Goal: Task Accomplishment & Management: Manage account settings

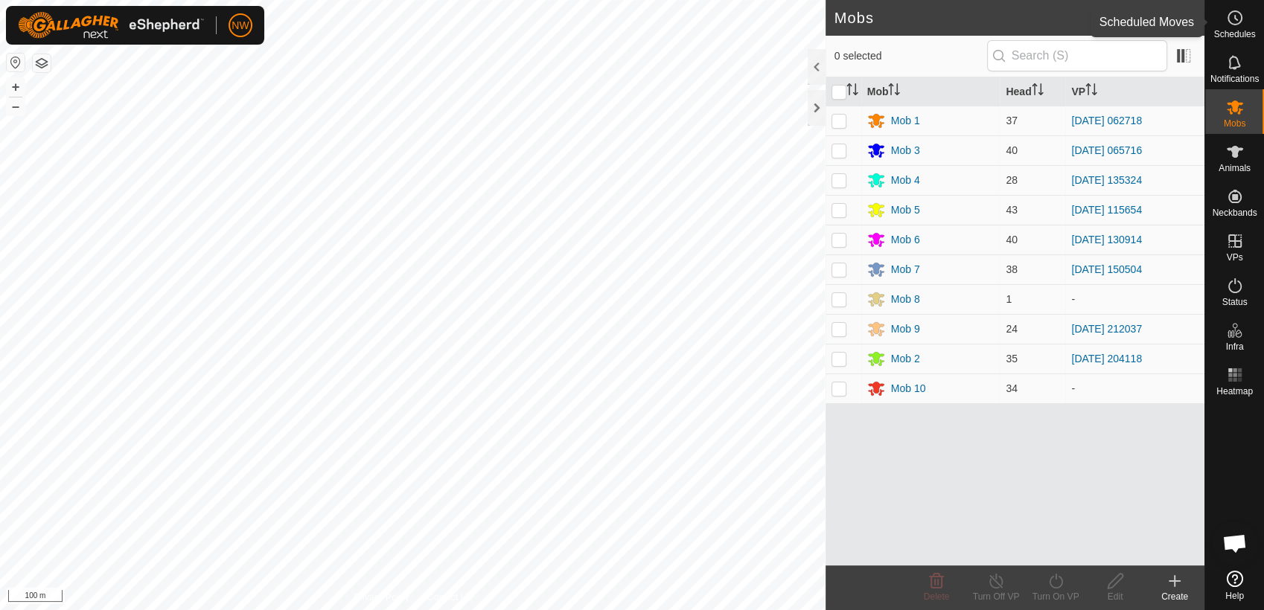
click at [1236, 16] on icon at bounding box center [1235, 18] width 18 height 18
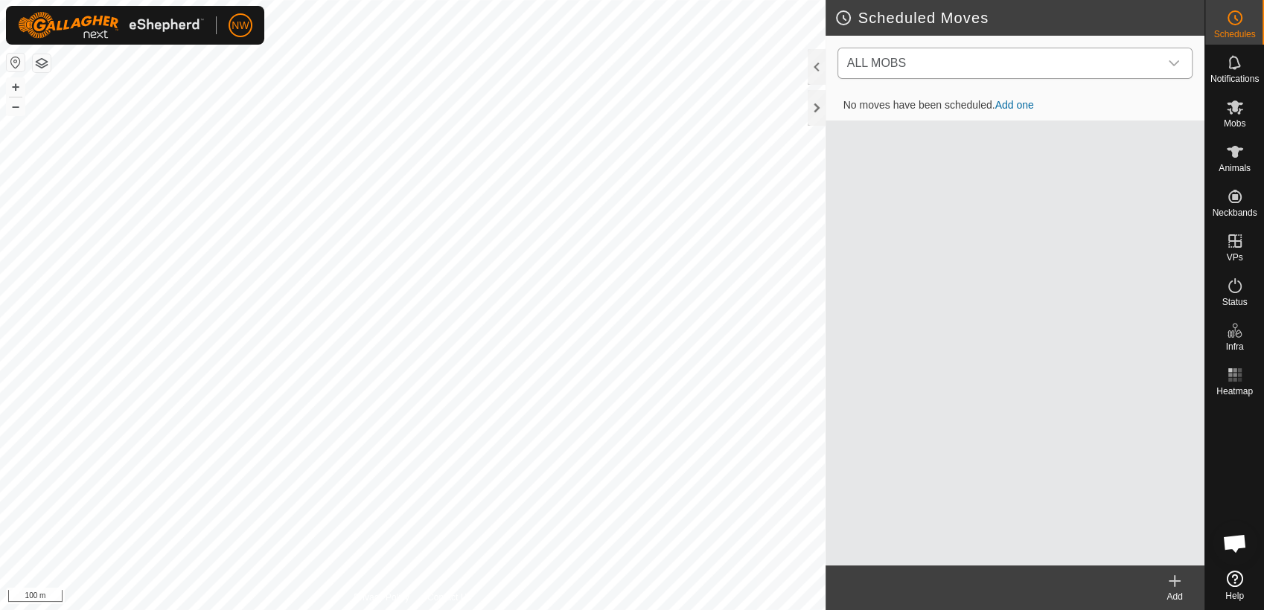
click at [1179, 61] on icon "dropdown trigger" at bounding box center [1174, 63] width 12 height 12
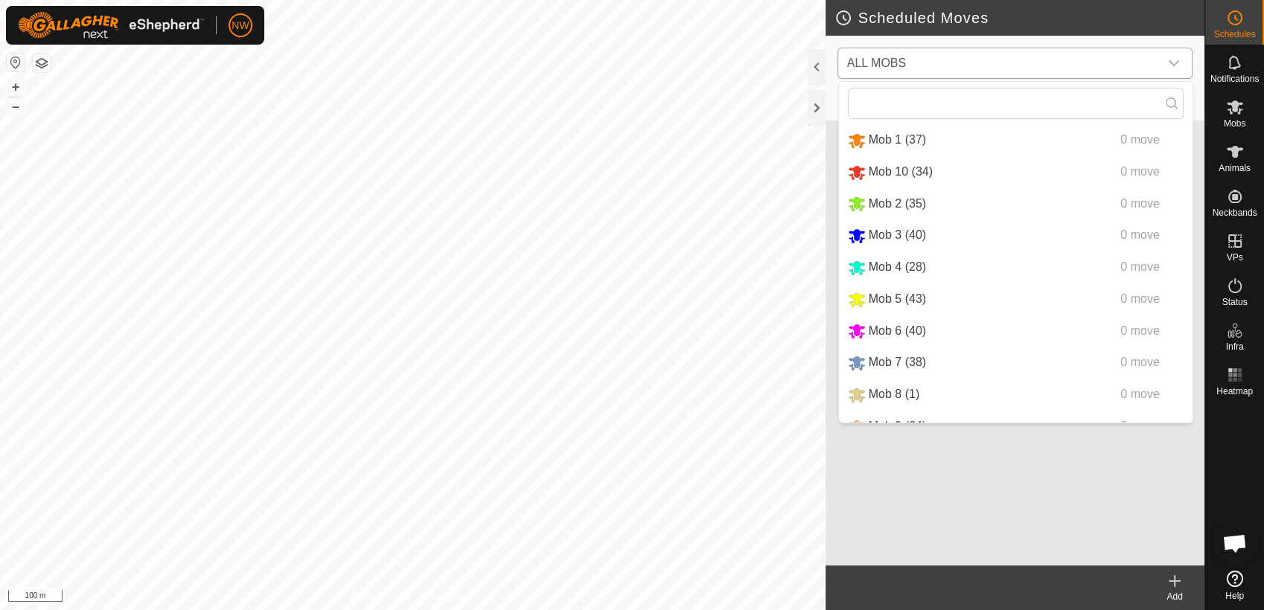
click at [884, 327] on li "Mob 6 (40) 0 move" at bounding box center [1016, 331] width 354 height 31
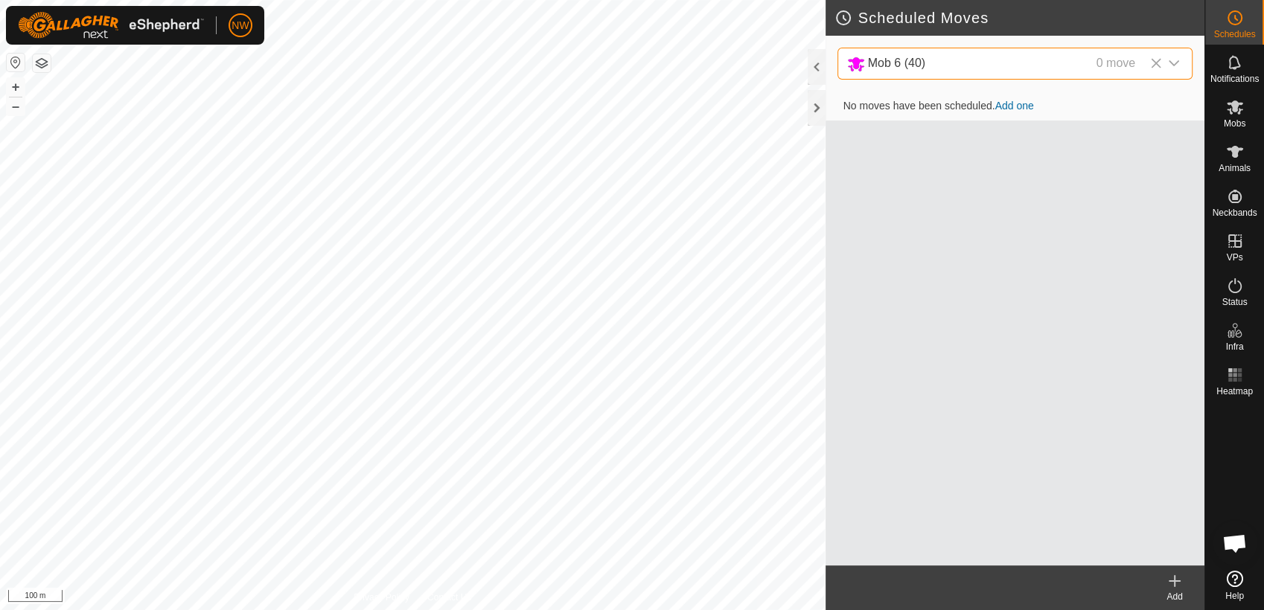
click at [1177, 582] on icon at bounding box center [1175, 581] width 18 height 18
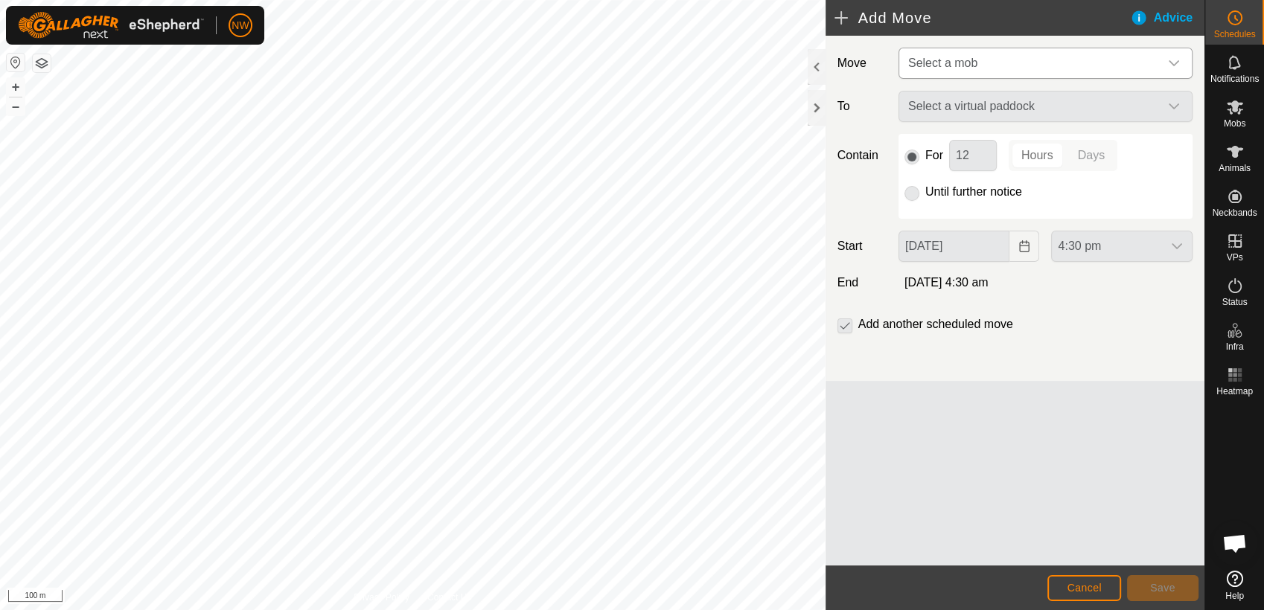
click at [1175, 58] on icon "dropdown trigger" at bounding box center [1174, 63] width 12 height 12
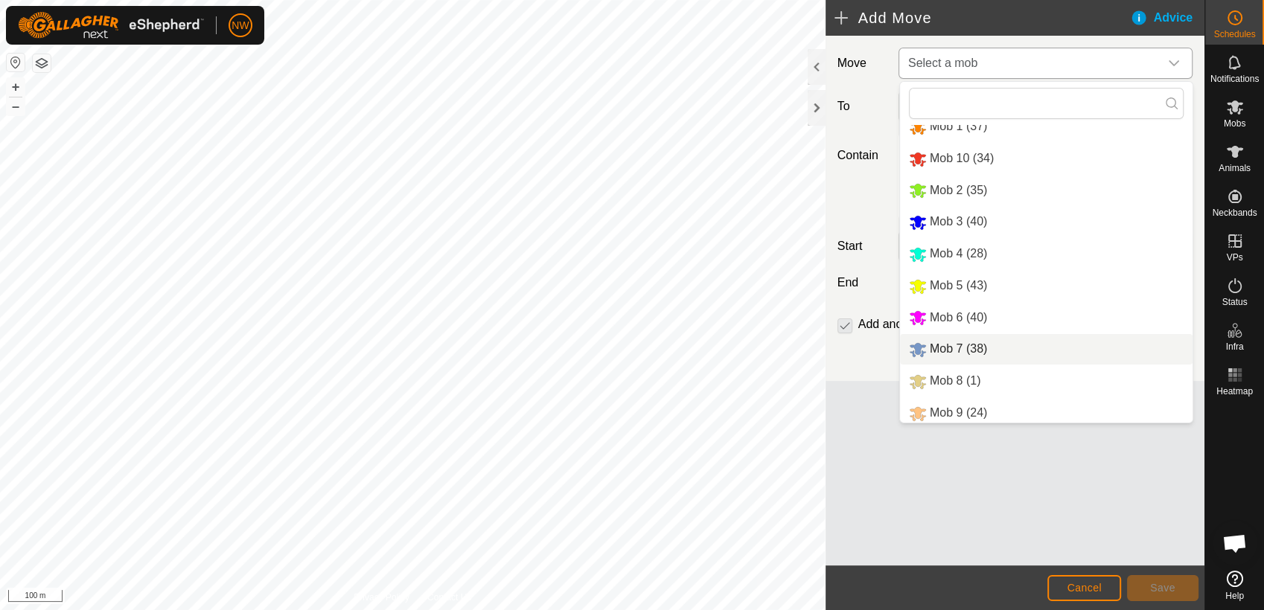
scroll to position [18, 0]
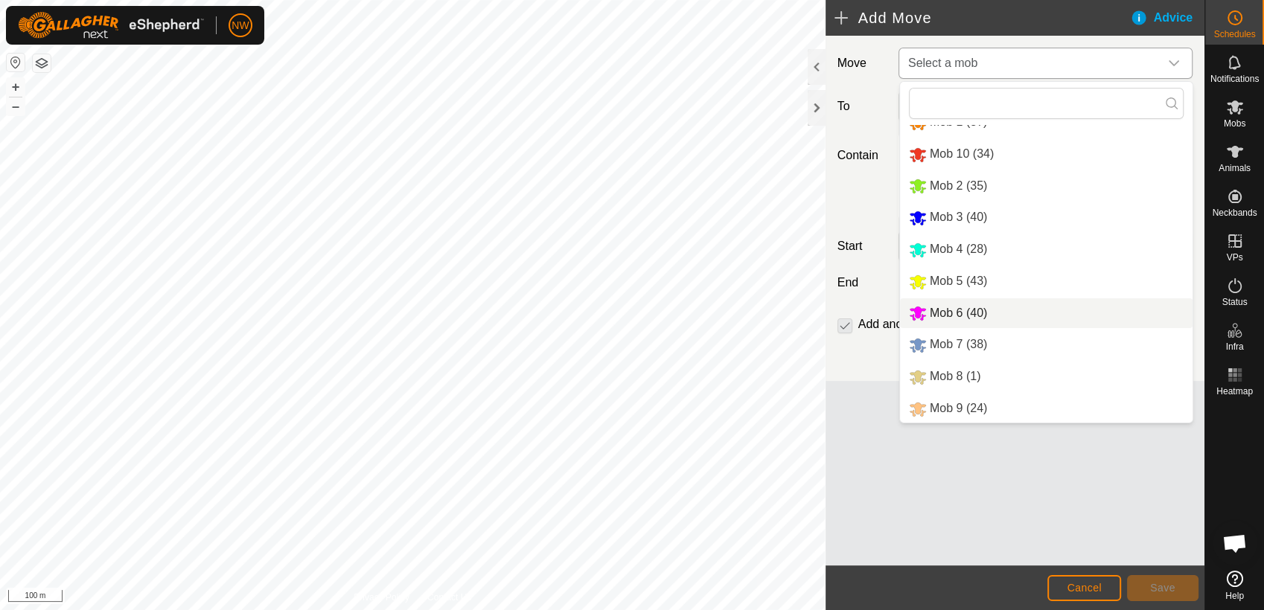
click at [950, 310] on li "Mob 6 (40)" at bounding box center [1046, 313] width 293 height 31
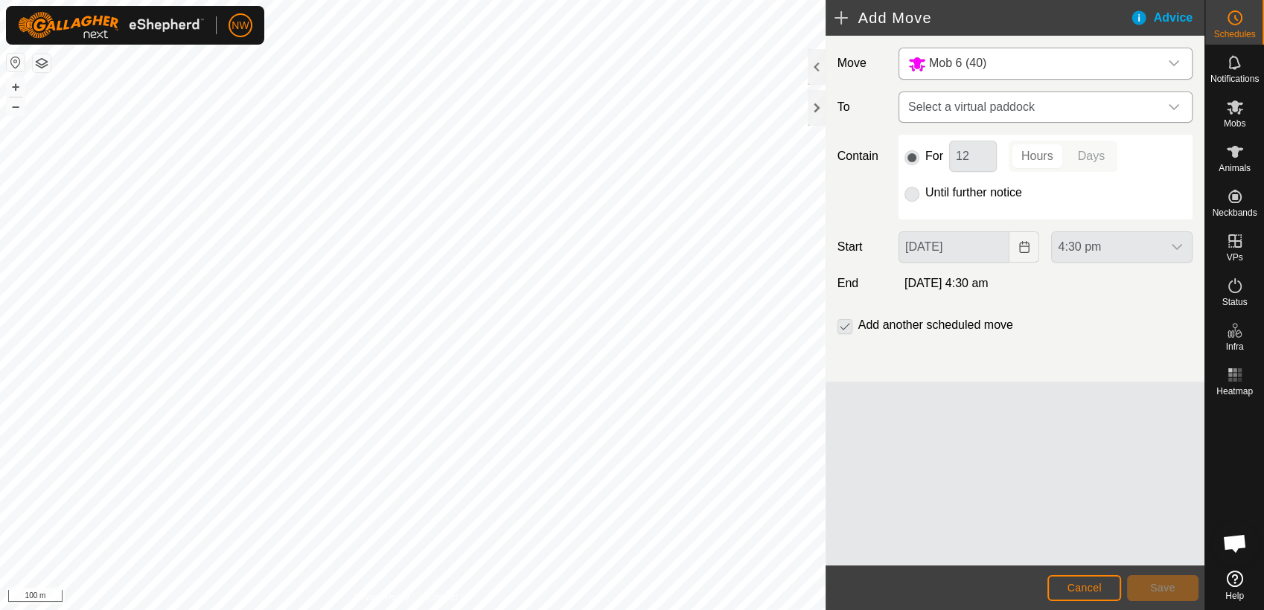
click at [1166, 106] on div "dropdown trigger" at bounding box center [1174, 107] width 30 height 30
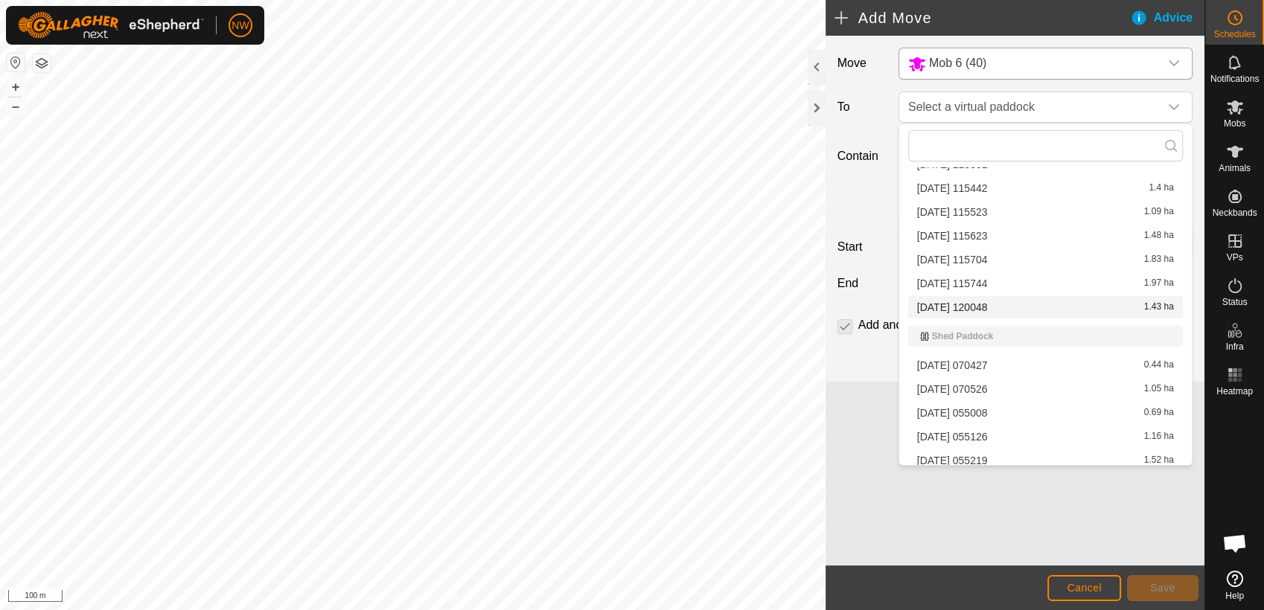
scroll to position [13396, 0]
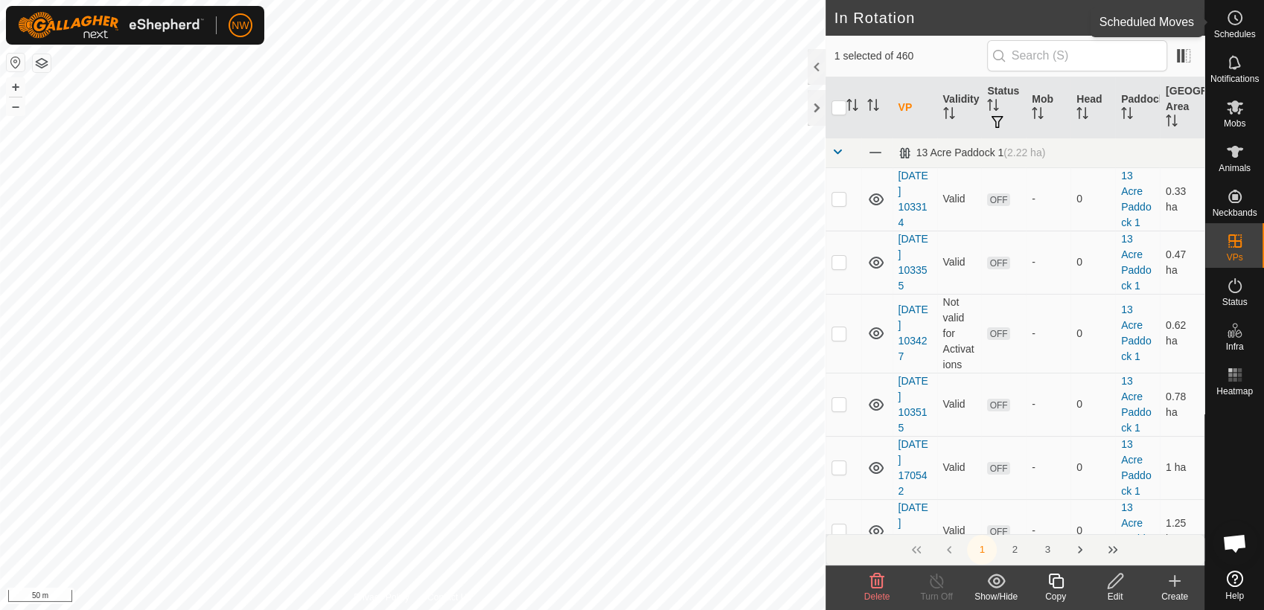
click at [1236, 19] on icon at bounding box center [1236, 18] width 2 height 4
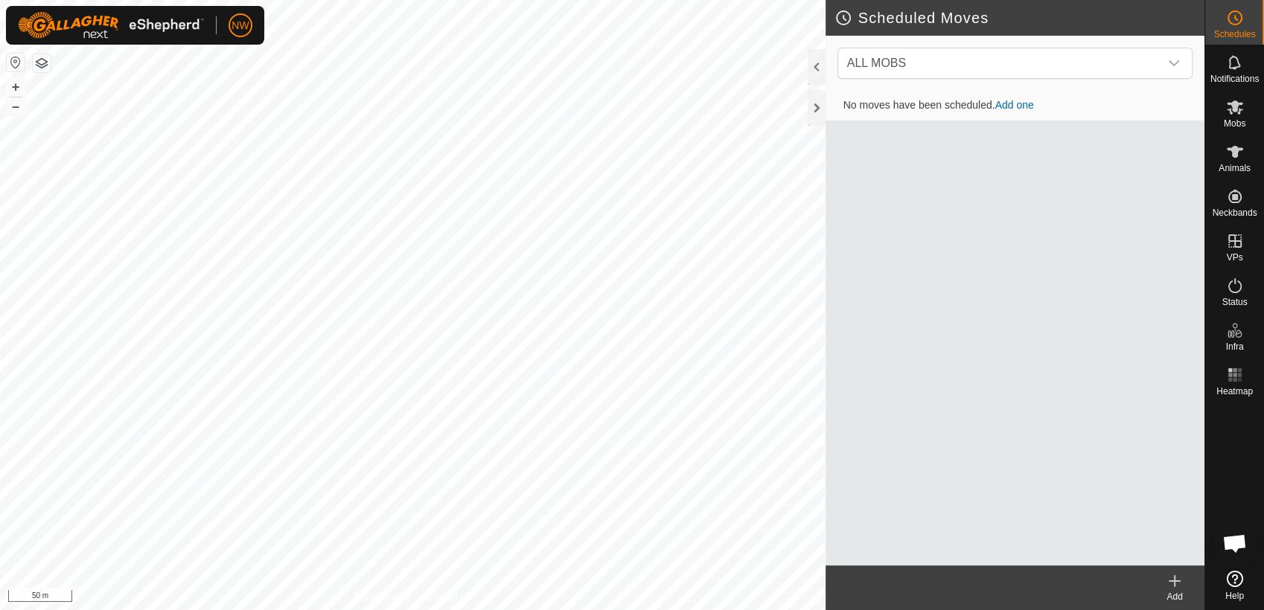
click at [1177, 587] on icon at bounding box center [1175, 581] width 18 height 18
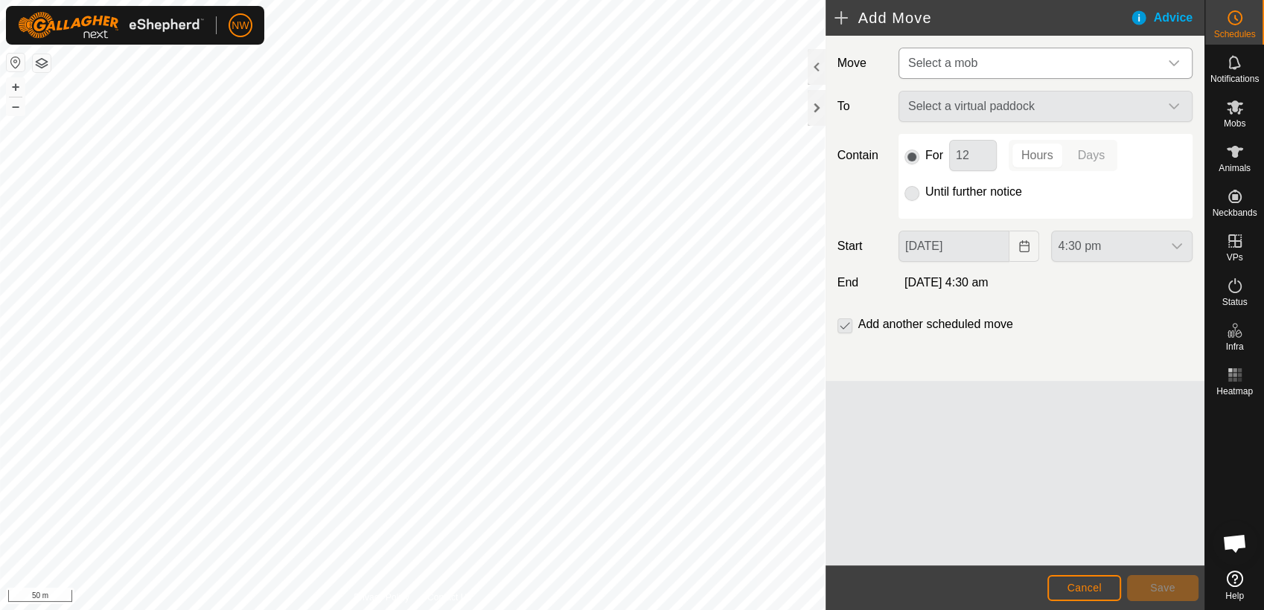
click at [1173, 62] on icon "dropdown trigger" at bounding box center [1174, 63] width 12 height 12
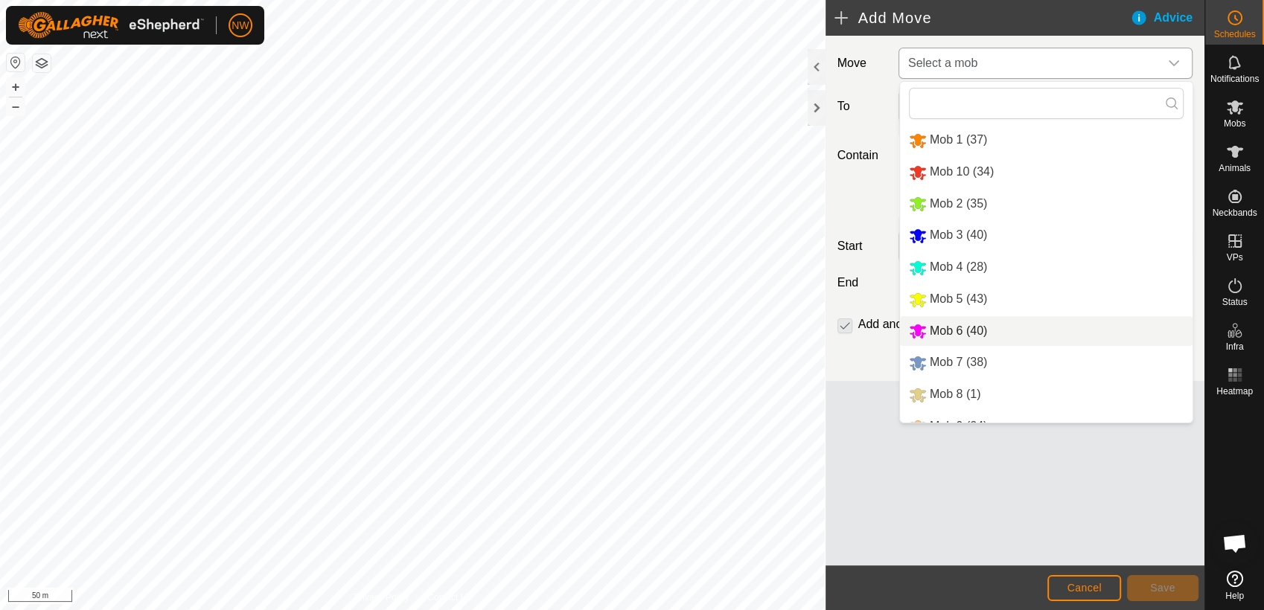
click at [945, 327] on li "Mob 6 (40)" at bounding box center [1046, 331] width 293 height 31
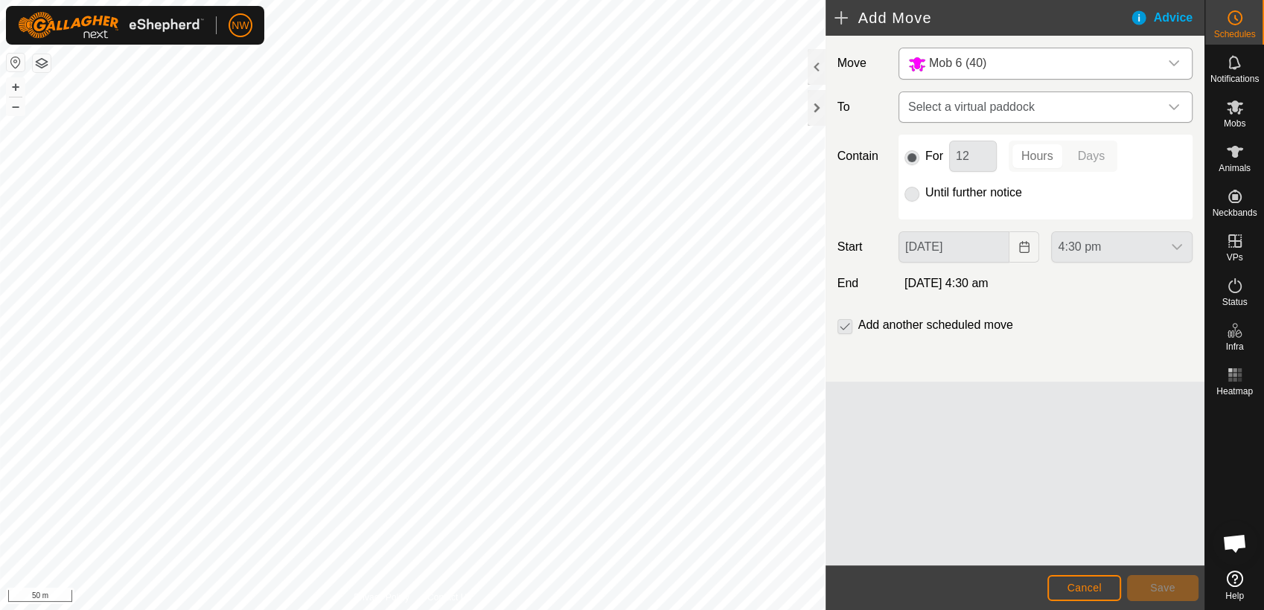
click at [1174, 104] on icon "dropdown trigger" at bounding box center [1174, 107] width 12 height 12
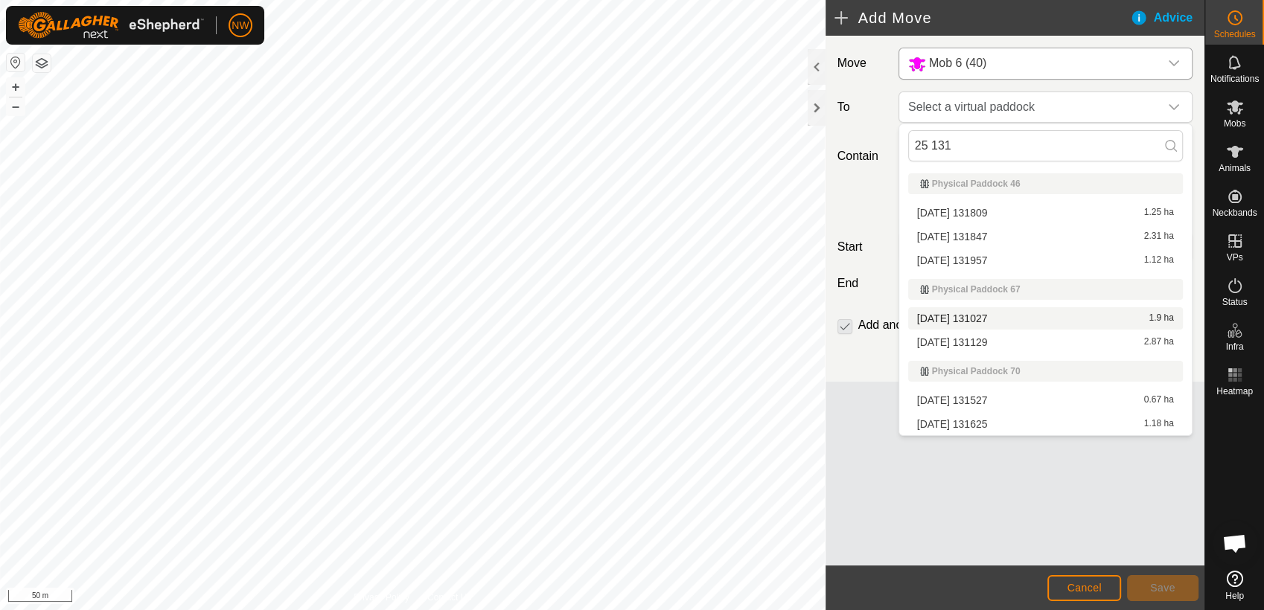
type input "25 131"
click at [960, 313] on li "[DATE] 131027 1.9 ha" at bounding box center [1045, 318] width 275 height 22
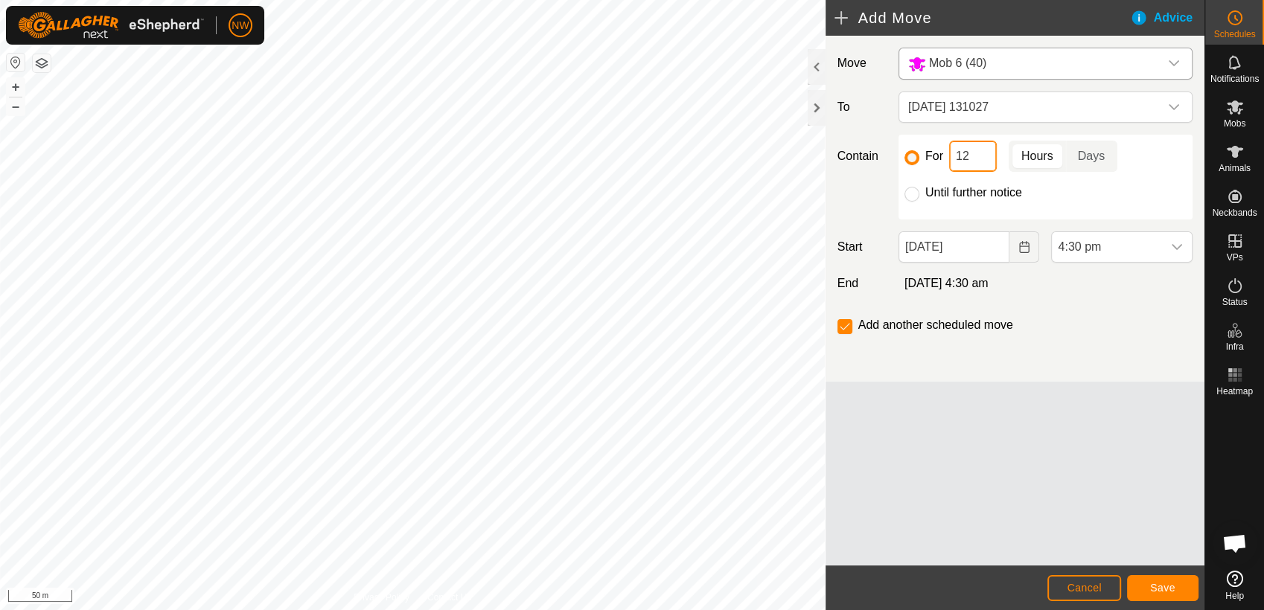
drag, startPoint x: 982, startPoint y: 152, endPoint x: 956, endPoint y: 158, distance: 27.4
click at [956, 157] on input "12" at bounding box center [973, 156] width 48 height 31
type input "1"
click at [1091, 153] on p-togglebutton "Days" at bounding box center [1091, 156] width 51 height 31
click at [1023, 246] on icon "Choose Date" at bounding box center [1024, 247] width 12 height 12
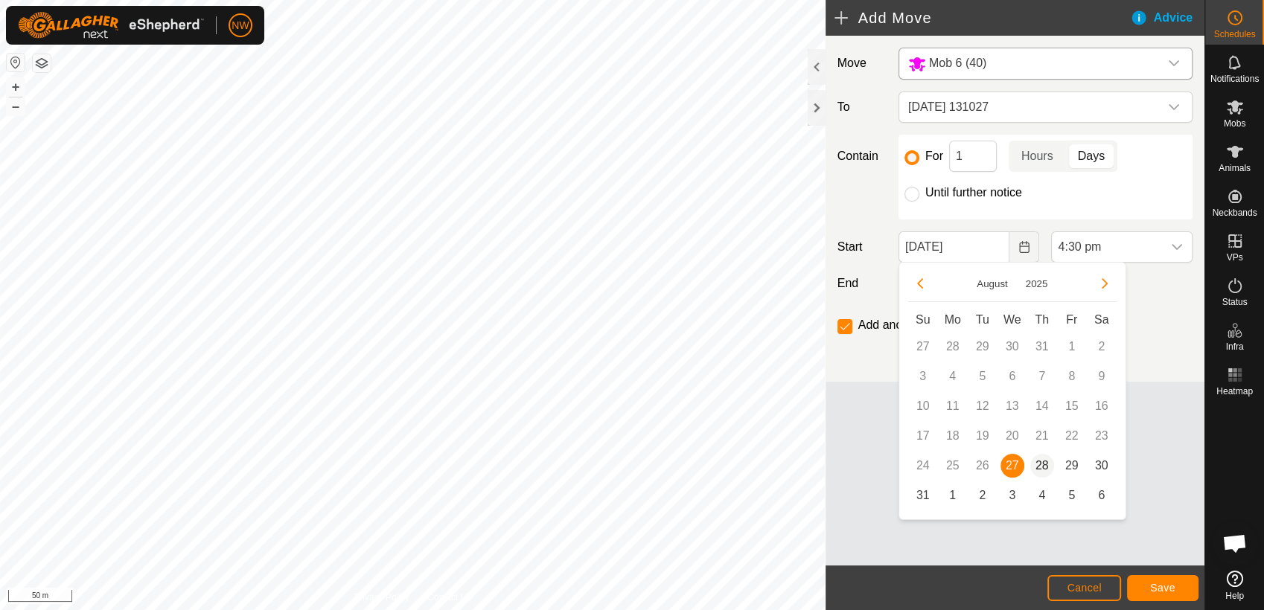
click at [1038, 461] on span "28" at bounding box center [1042, 466] width 24 height 24
type input "[DATE]"
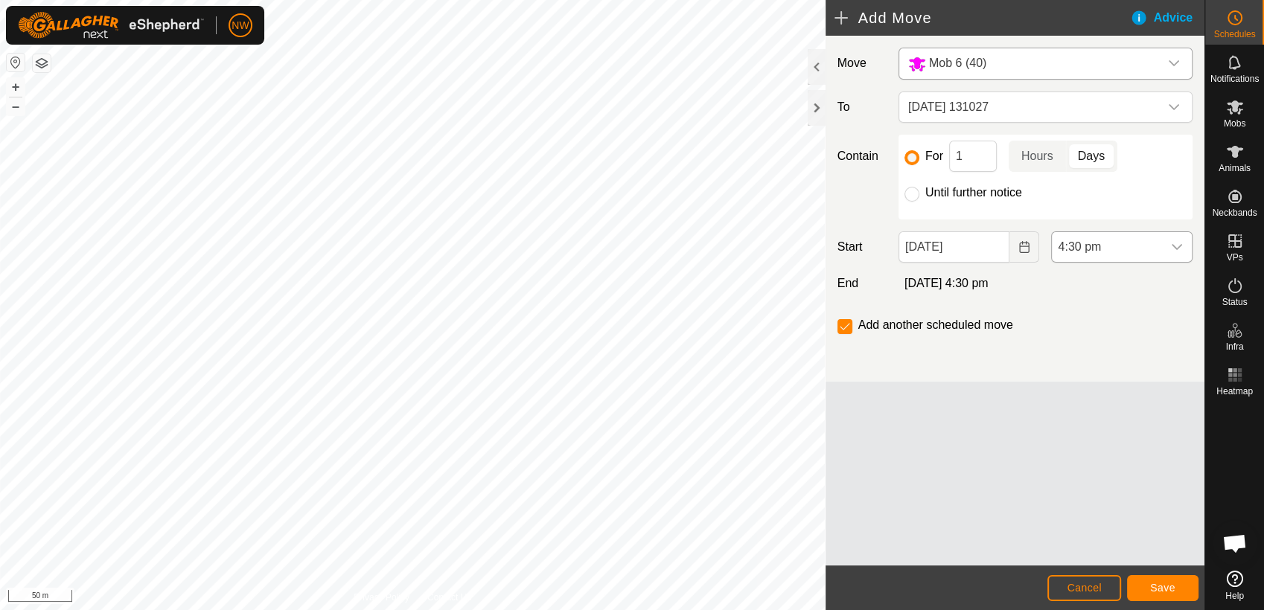
click at [1179, 243] on icon "dropdown trigger" at bounding box center [1177, 247] width 12 height 12
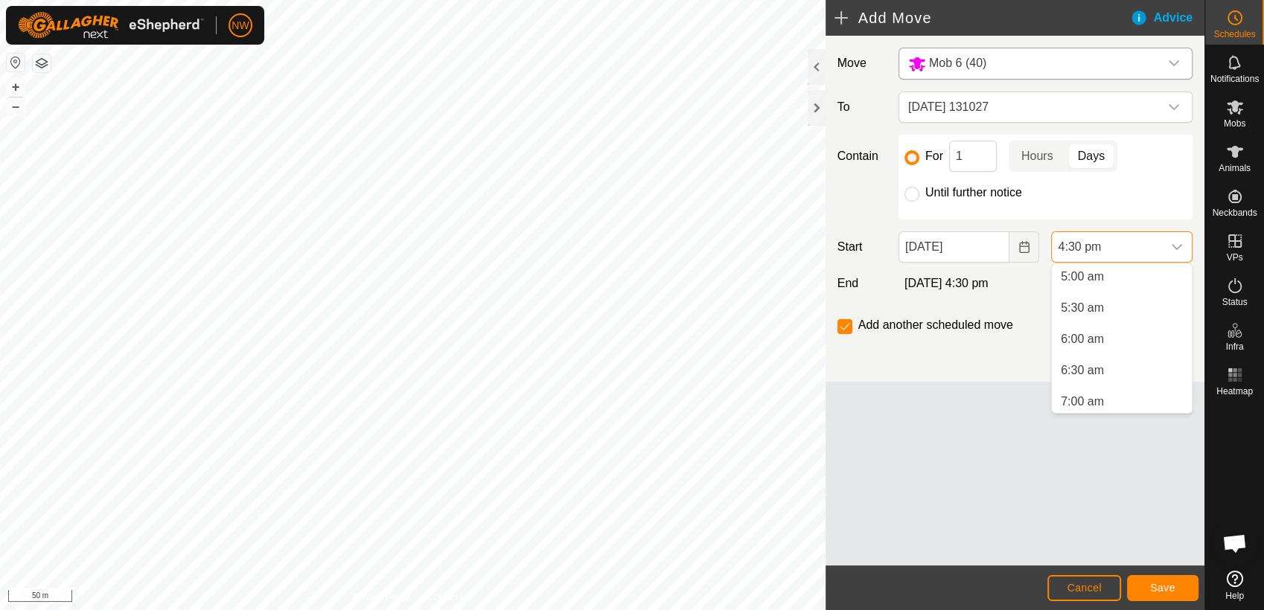
scroll to position [330, 0]
click at [1091, 348] on li "6:30 am" at bounding box center [1122, 355] width 140 height 30
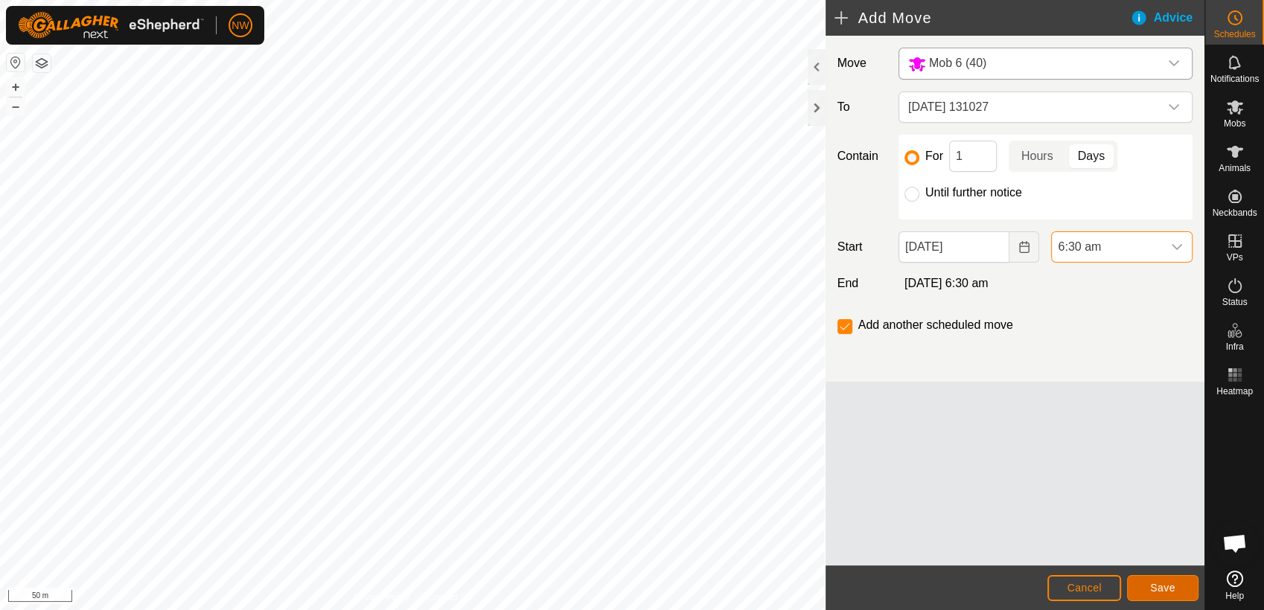
click at [1158, 588] on span "Save" at bounding box center [1162, 588] width 25 height 12
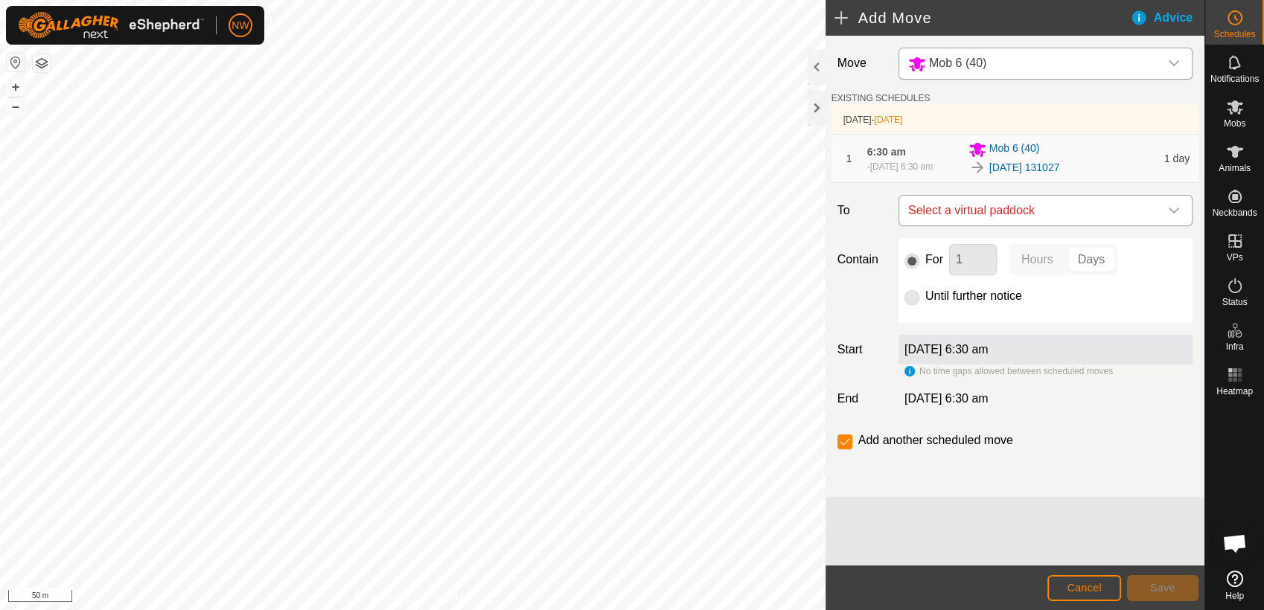
click at [1175, 207] on icon "dropdown trigger" at bounding box center [1174, 211] width 12 height 12
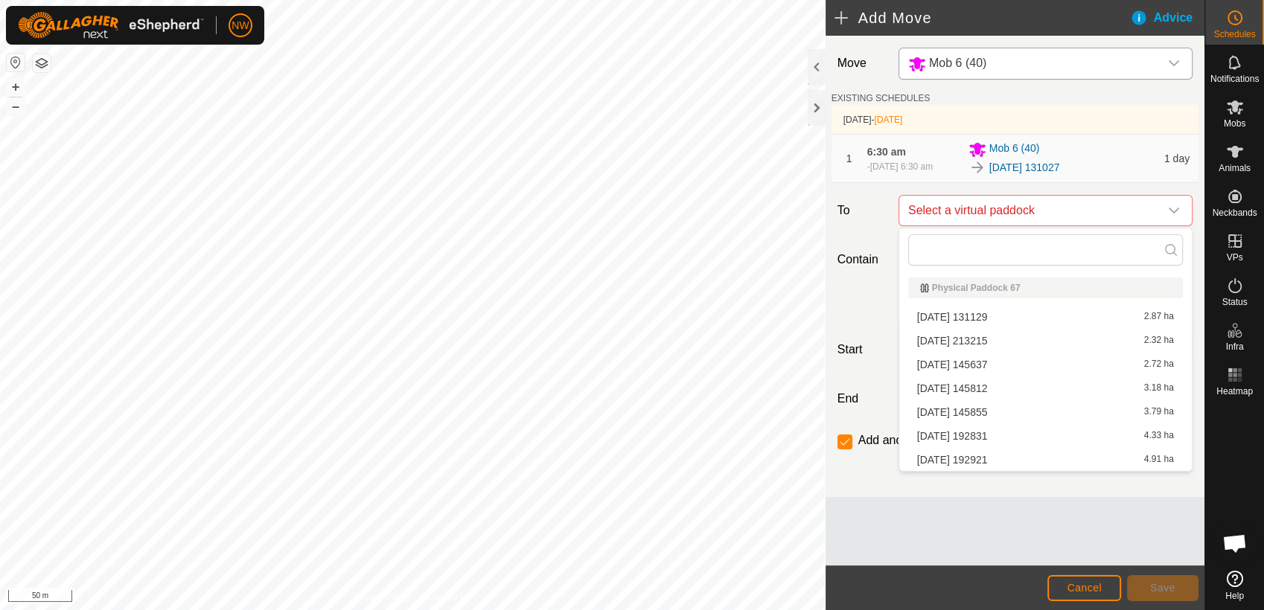
click at [982, 335] on li "[DATE] 213215 2.32 ha" at bounding box center [1045, 341] width 275 height 22
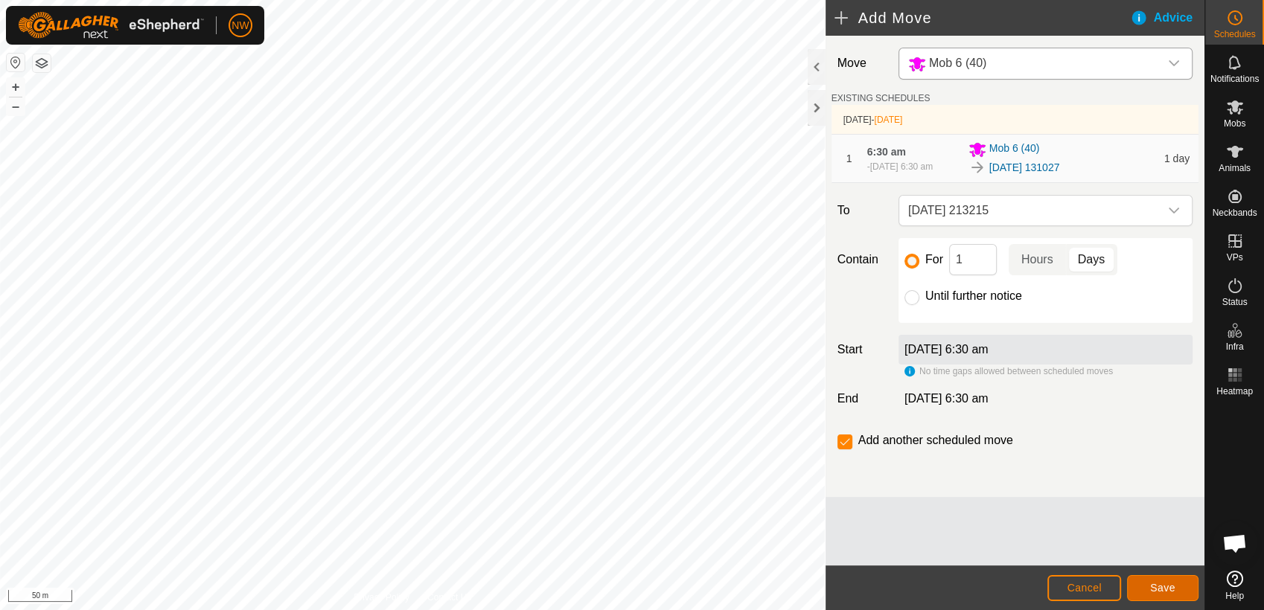
click at [1169, 589] on span "Save" at bounding box center [1162, 588] width 25 height 12
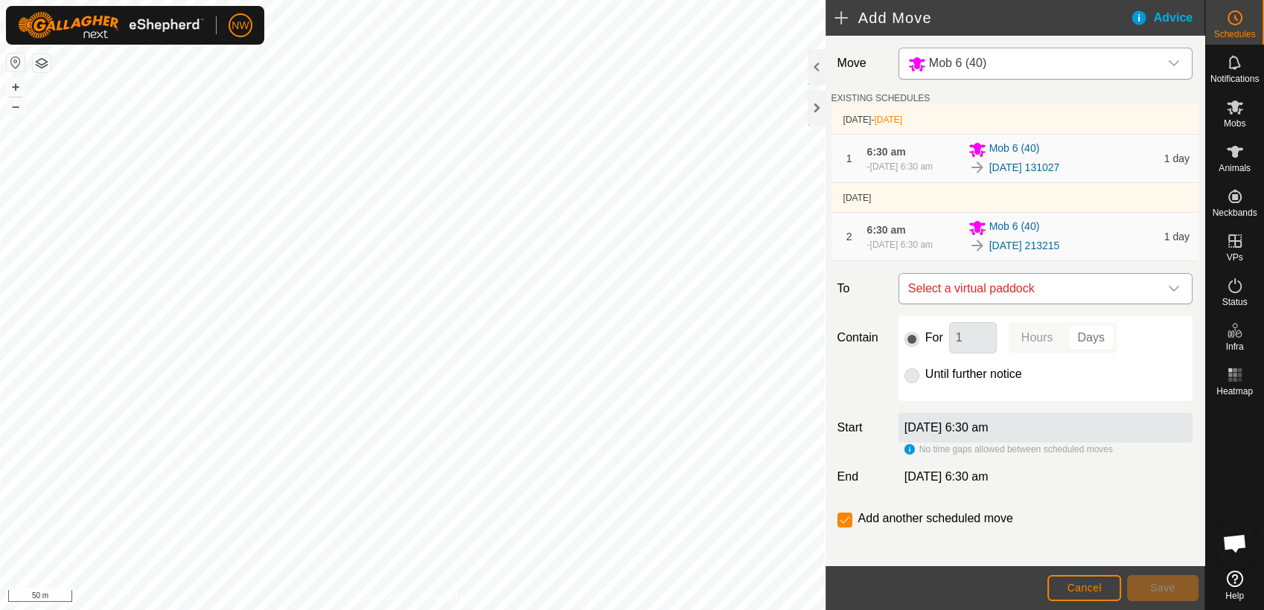
click at [1168, 285] on icon "dropdown trigger" at bounding box center [1174, 289] width 12 height 12
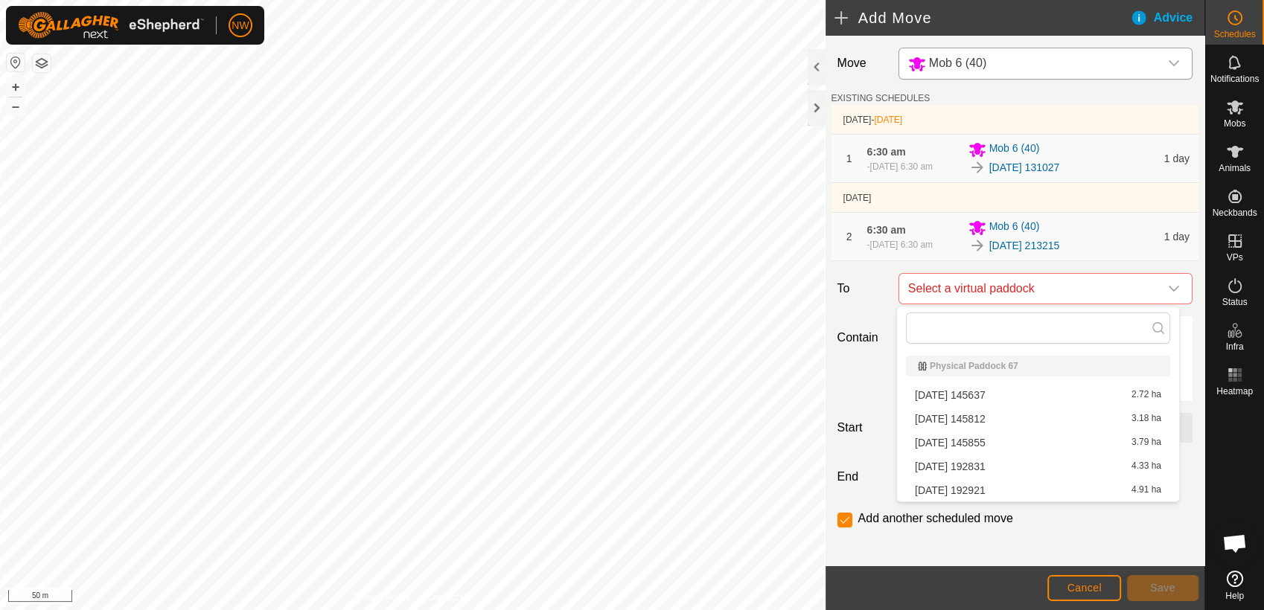
click at [983, 392] on li "[DATE] 145637 2.72 ha" at bounding box center [1038, 395] width 264 height 22
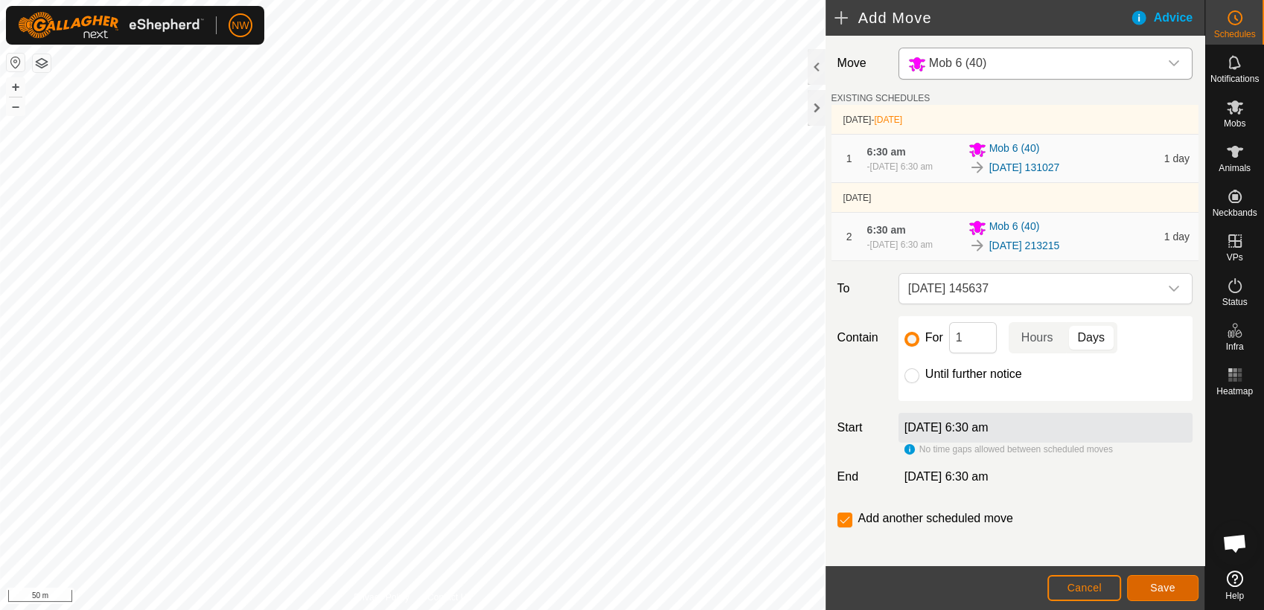
click at [1164, 581] on button "Save" at bounding box center [1162, 588] width 71 height 26
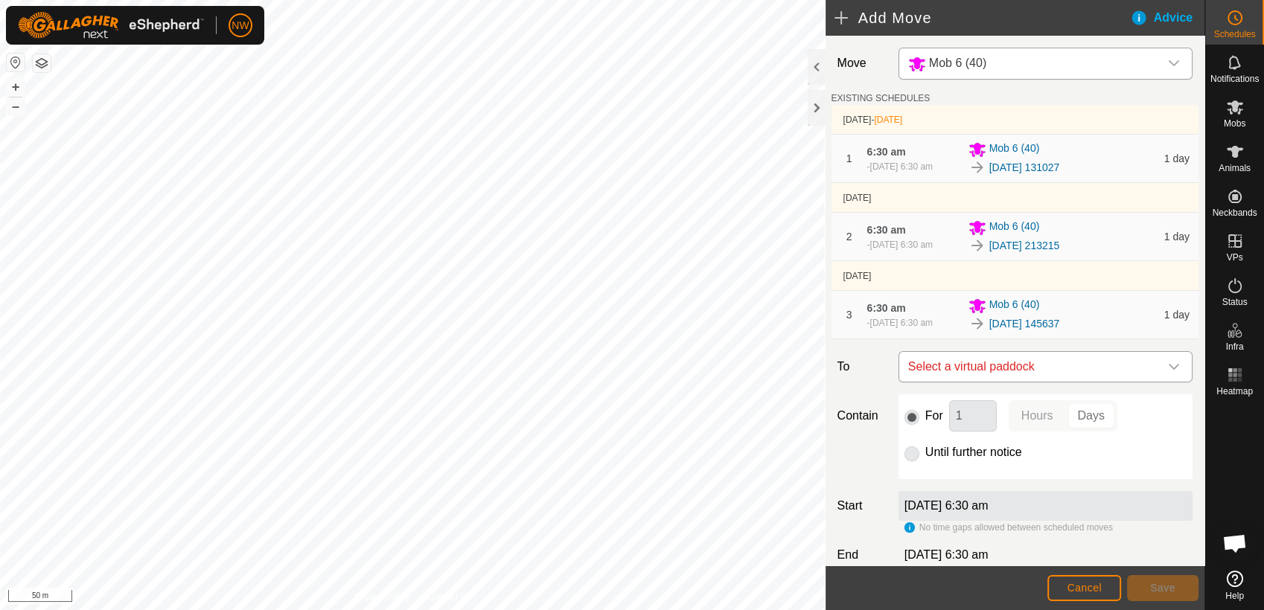
click at [1168, 367] on icon "dropdown trigger" at bounding box center [1174, 367] width 12 height 12
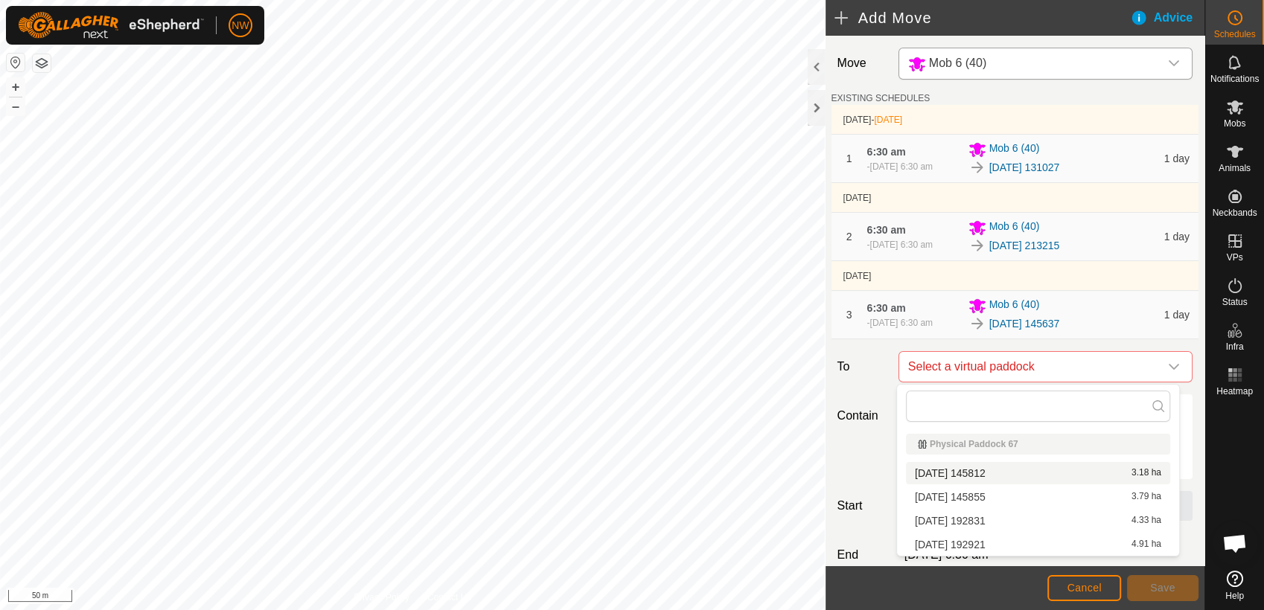
click at [978, 467] on li "[DATE] 145812 3.18 ha" at bounding box center [1038, 473] width 264 height 22
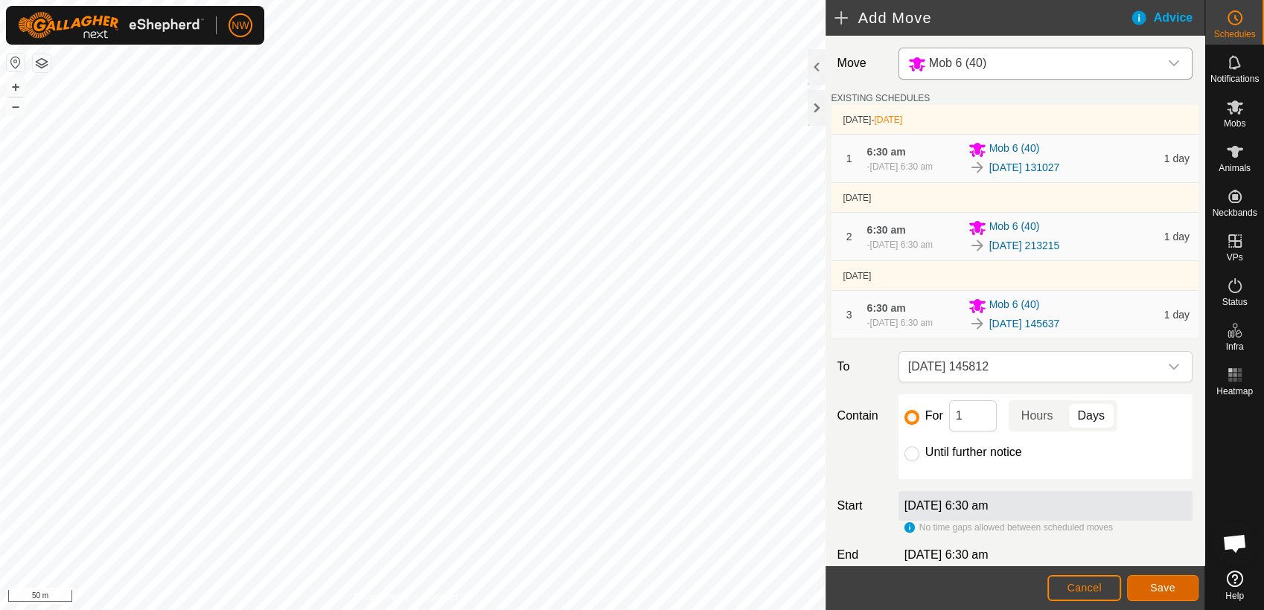
click at [1177, 590] on button "Save" at bounding box center [1162, 588] width 71 height 26
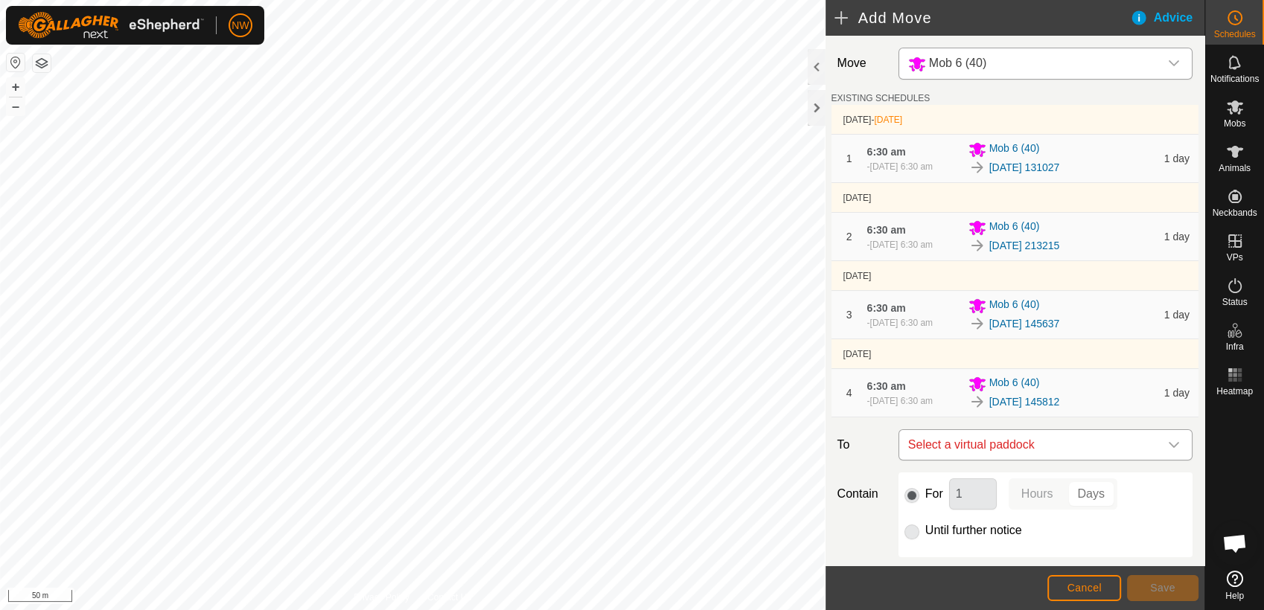
click at [1168, 444] on icon "dropdown trigger" at bounding box center [1174, 445] width 12 height 12
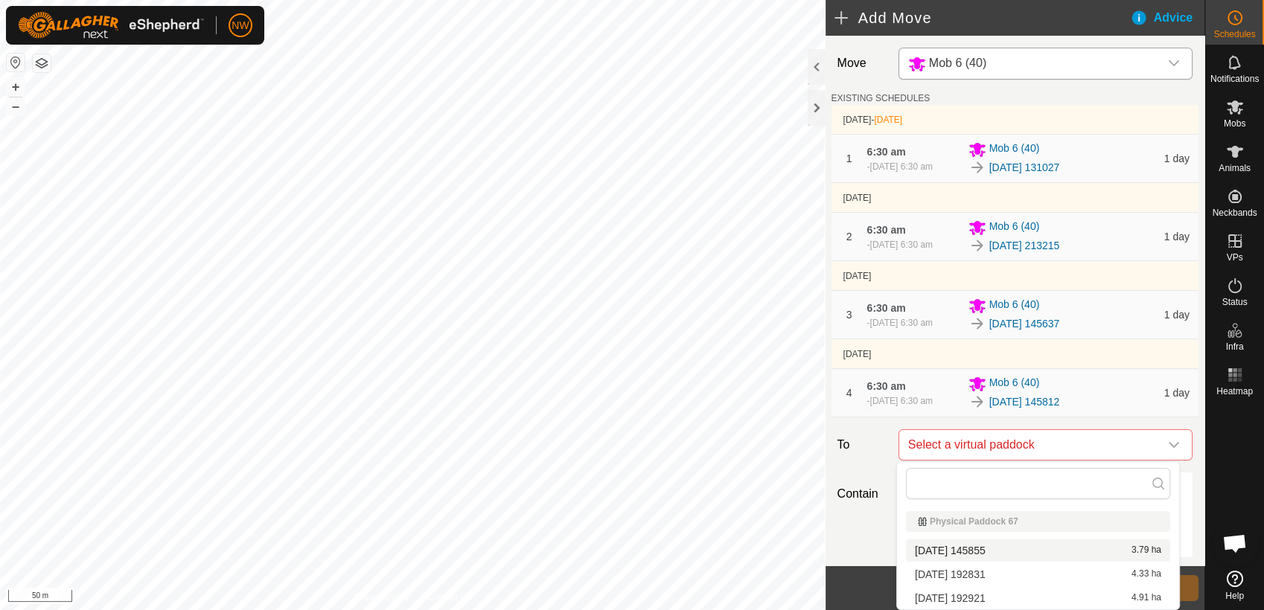
click at [974, 546] on li "[DATE] 145855 3.79 ha" at bounding box center [1038, 551] width 264 height 22
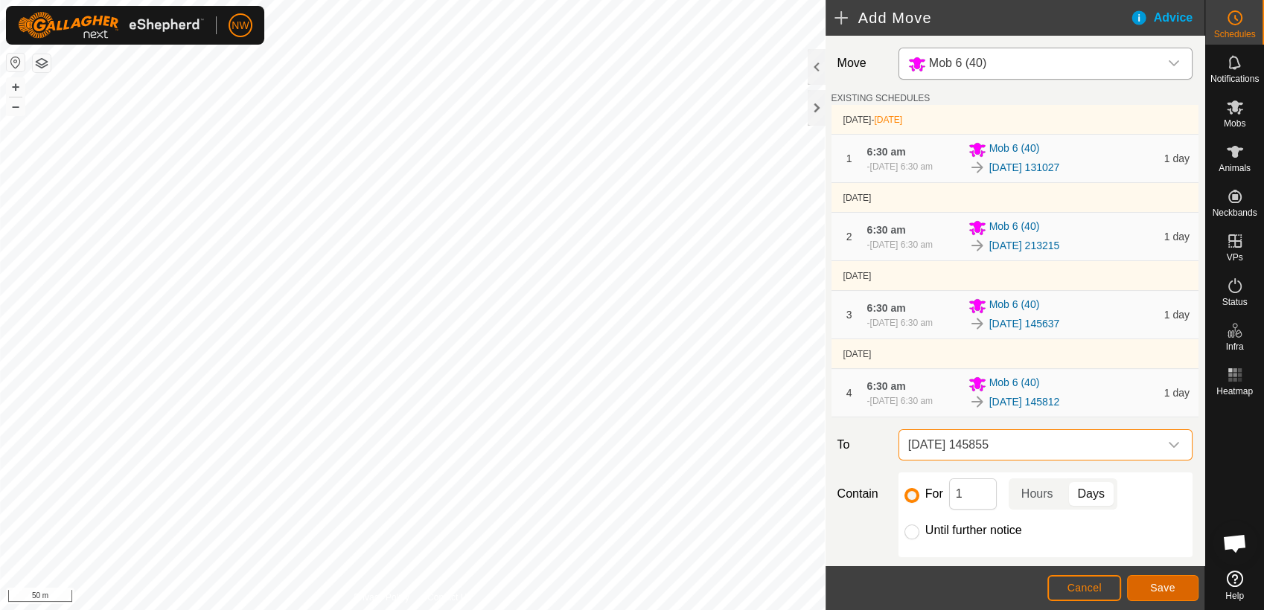
click at [1179, 587] on button "Save" at bounding box center [1162, 588] width 71 height 26
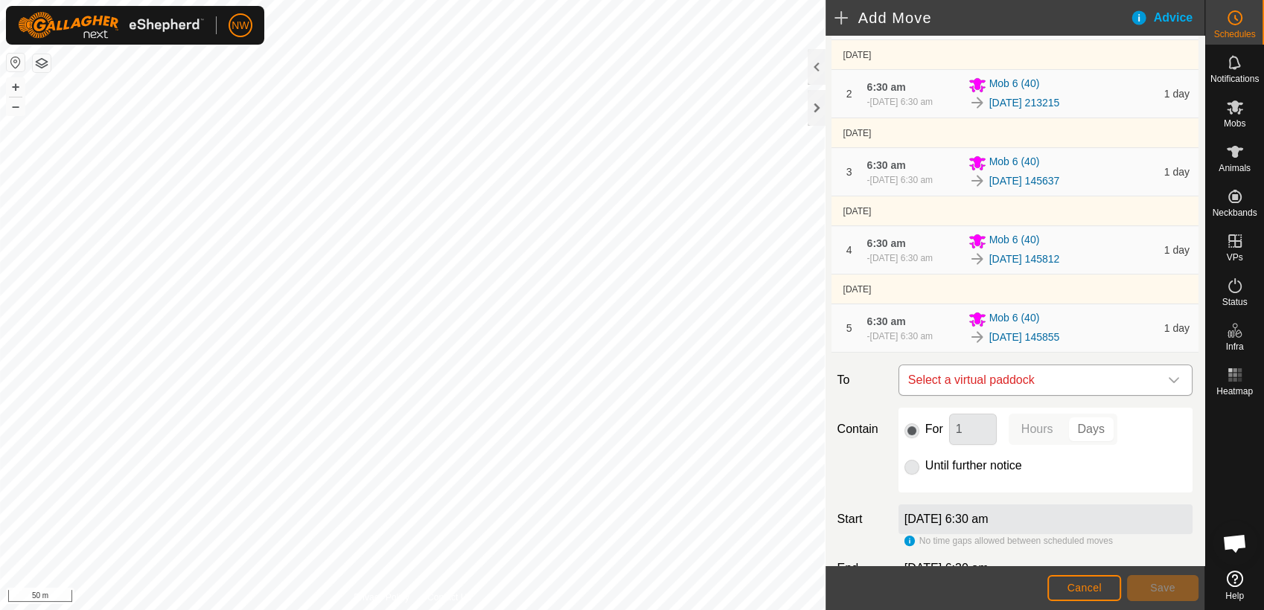
scroll to position [165, 0]
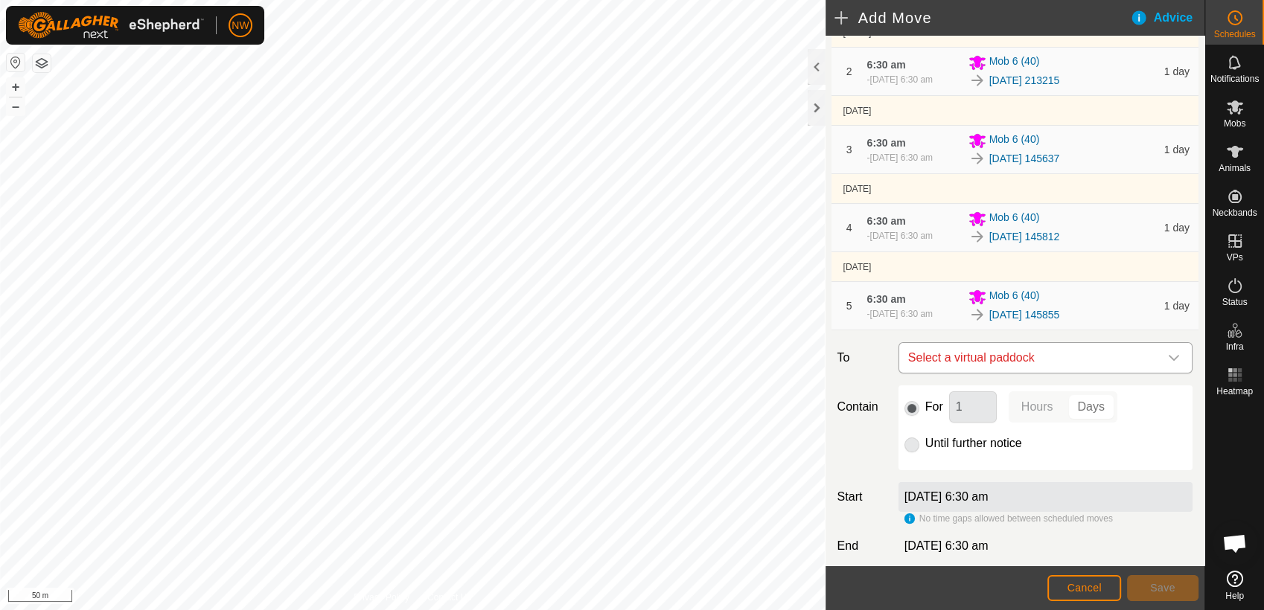
click at [1168, 354] on icon "dropdown trigger" at bounding box center [1174, 358] width 12 height 12
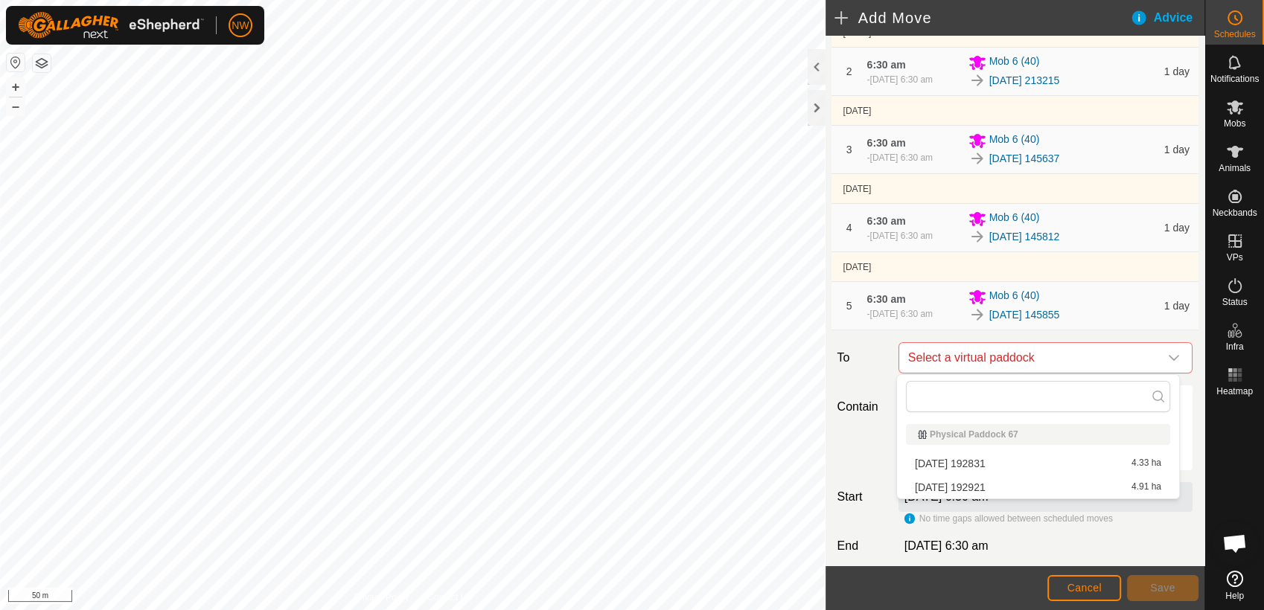
click at [993, 458] on li "[DATE] 192831 4.33 ha" at bounding box center [1038, 464] width 264 height 22
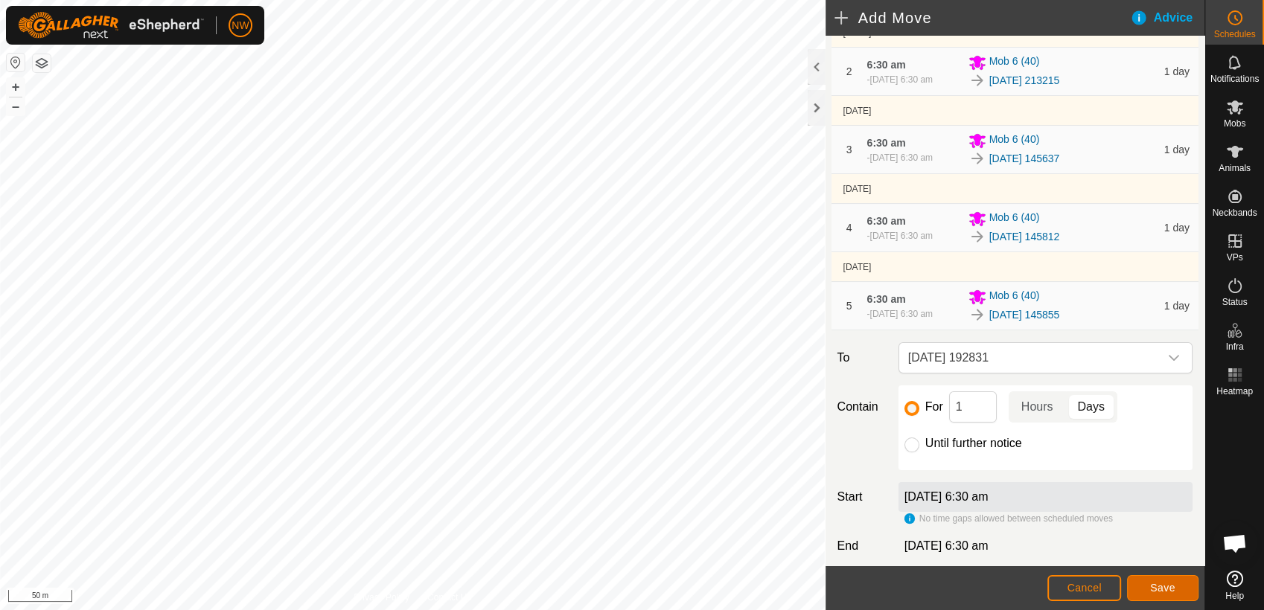
click at [1168, 587] on span "Save" at bounding box center [1162, 588] width 25 height 12
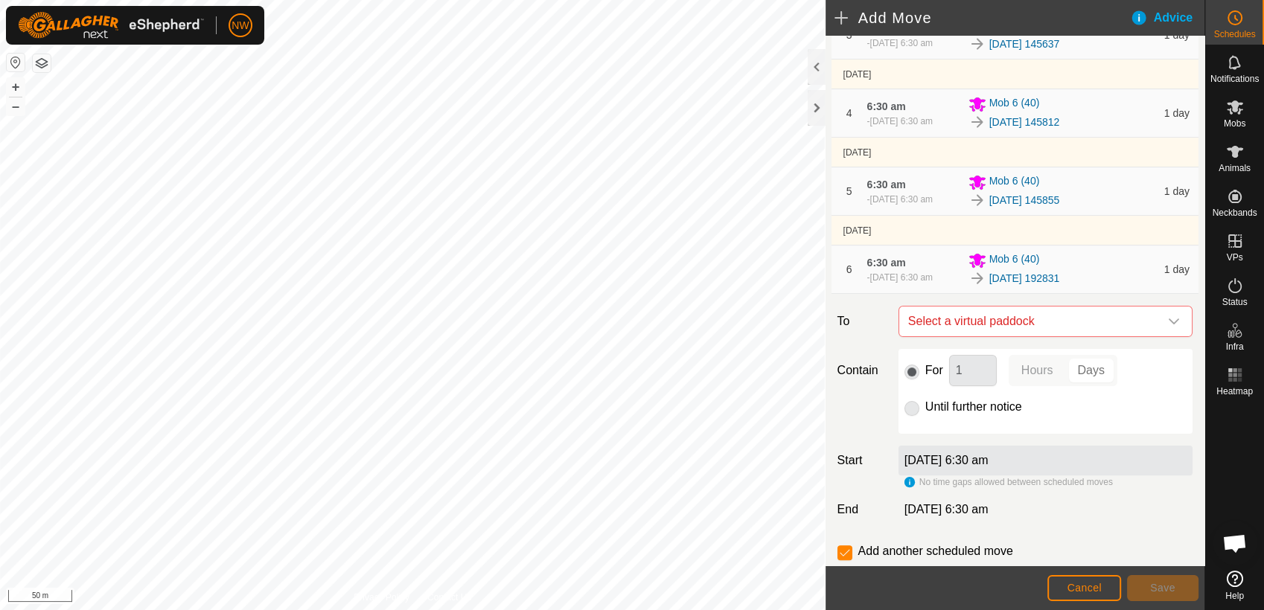
scroll to position [321, 0]
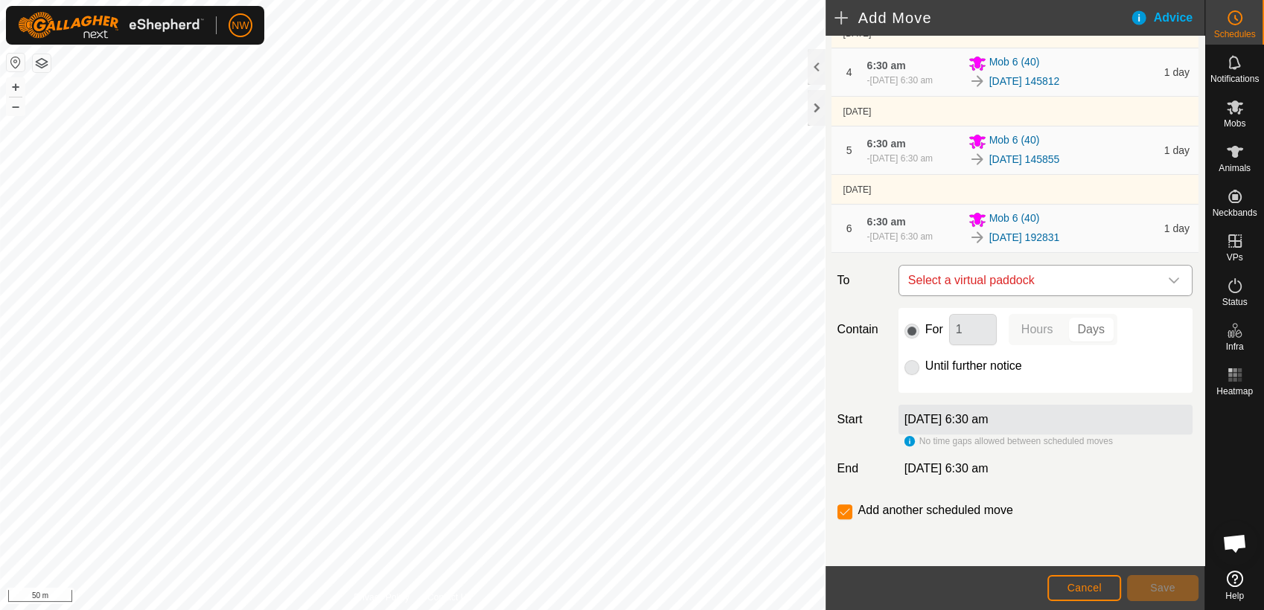
click at [1168, 277] on icon "dropdown trigger" at bounding box center [1174, 281] width 12 height 12
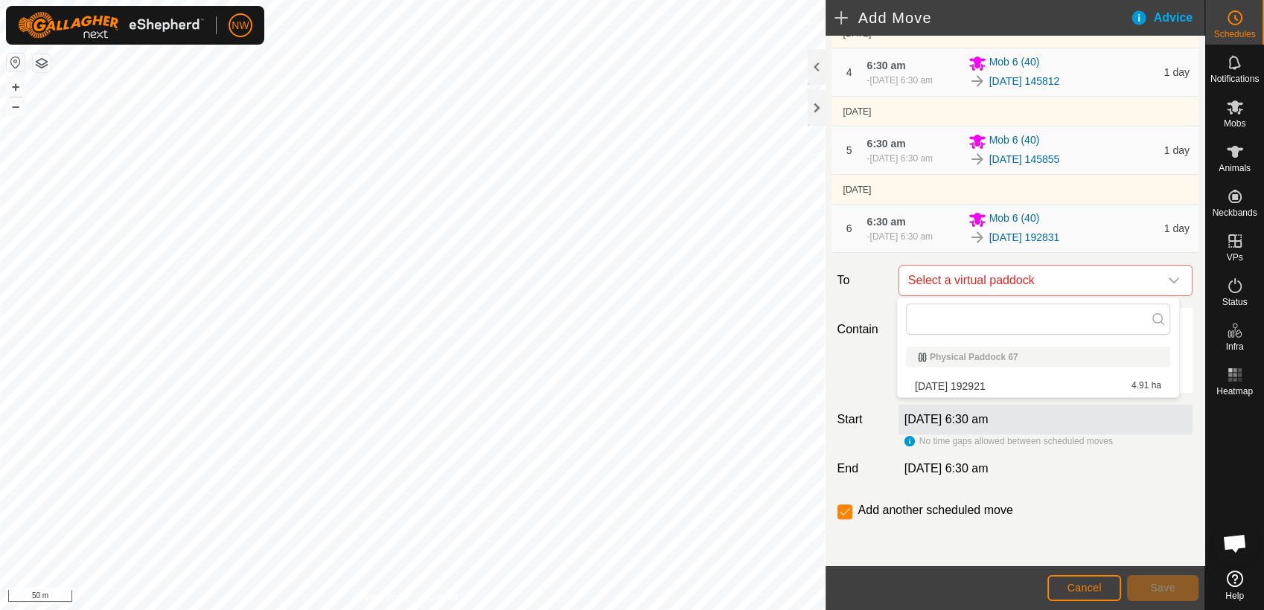
click at [1017, 386] on li "[DATE] 192921 4.91 ha" at bounding box center [1038, 386] width 264 height 22
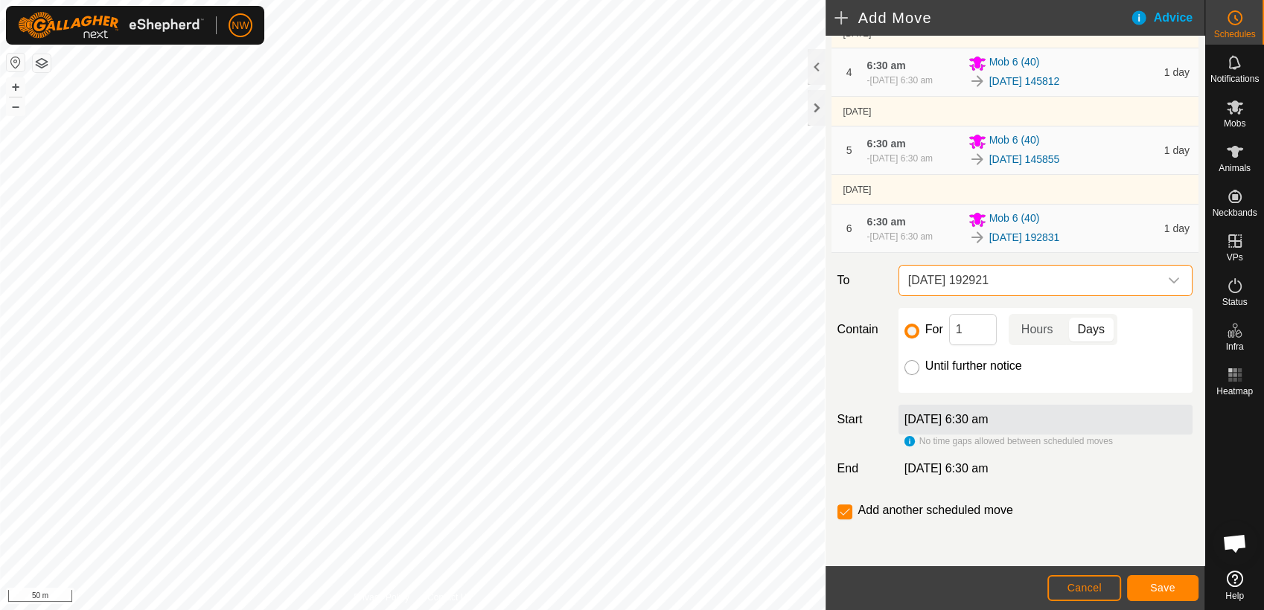
click at [915, 370] on input "Until further notice" at bounding box center [911, 367] width 15 height 15
radio input "true"
checkbox input "false"
click at [1161, 591] on span "Save" at bounding box center [1162, 588] width 25 height 12
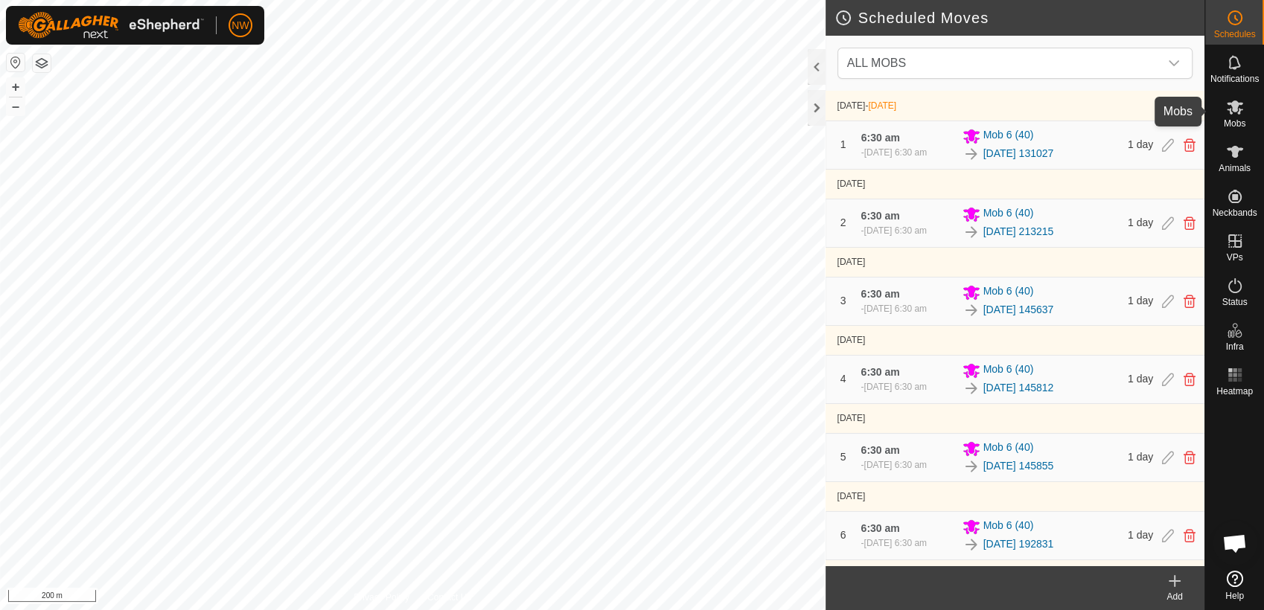
click at [1240, 110] on icon at bounding box center [1235, 107] width 18 height 18
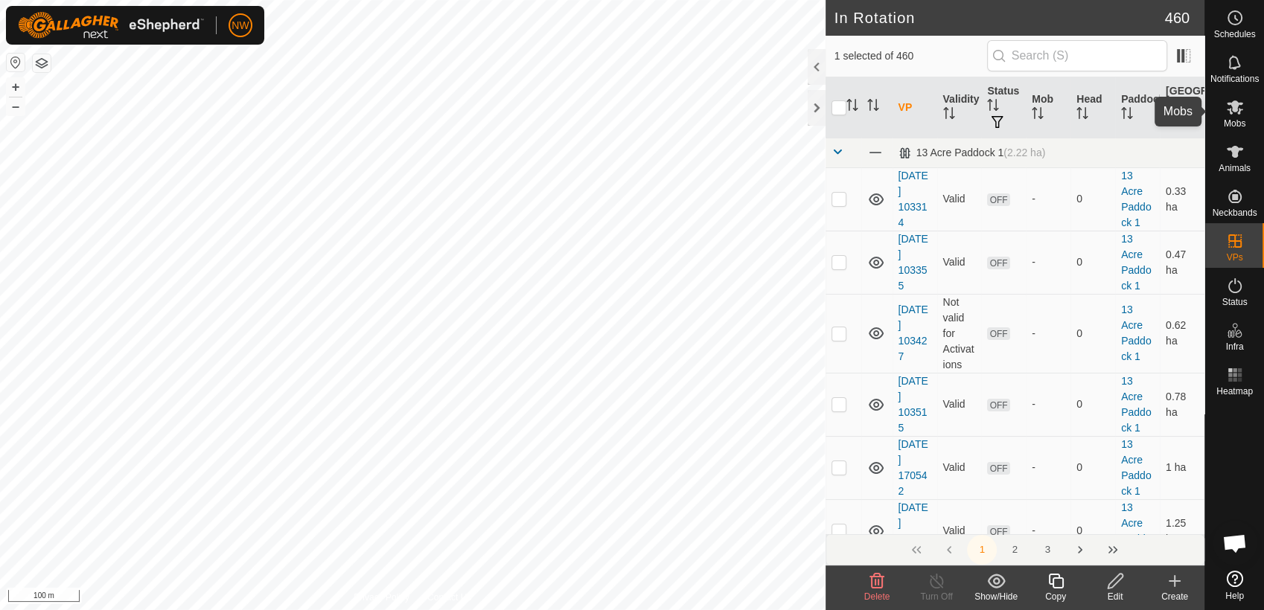
click at [1241, 113] on icon at bounding box center [1235, 107] width 18 height 18
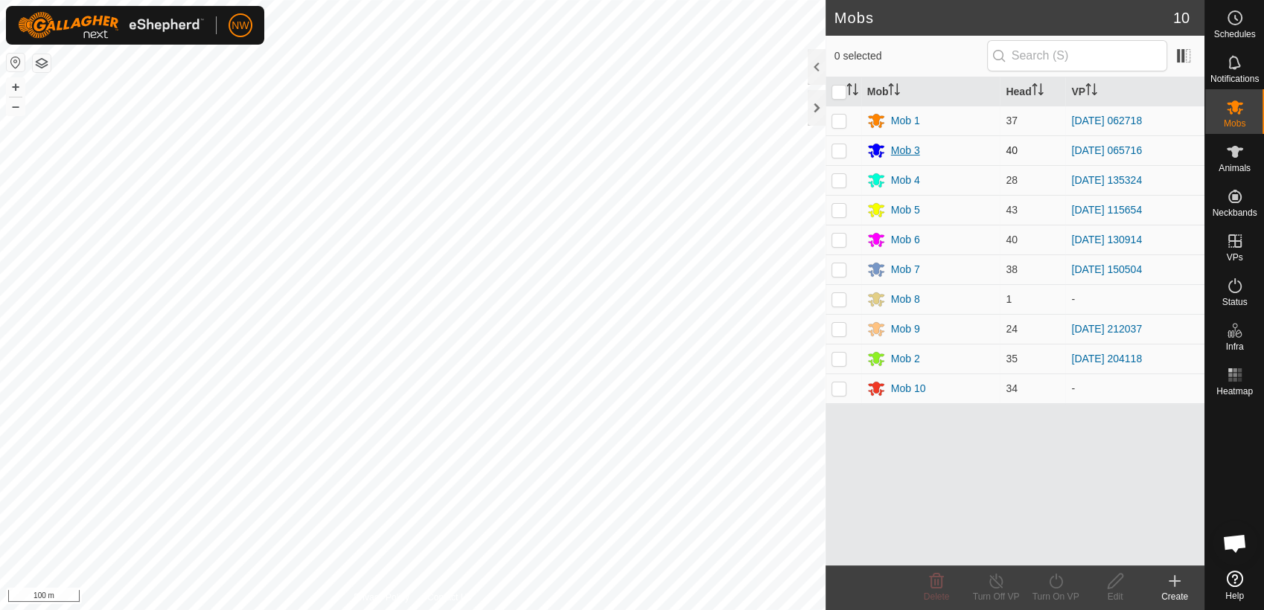
click at [912, 149] on div "Mob 3" at bounding box center [905, 151] width 29 height 16
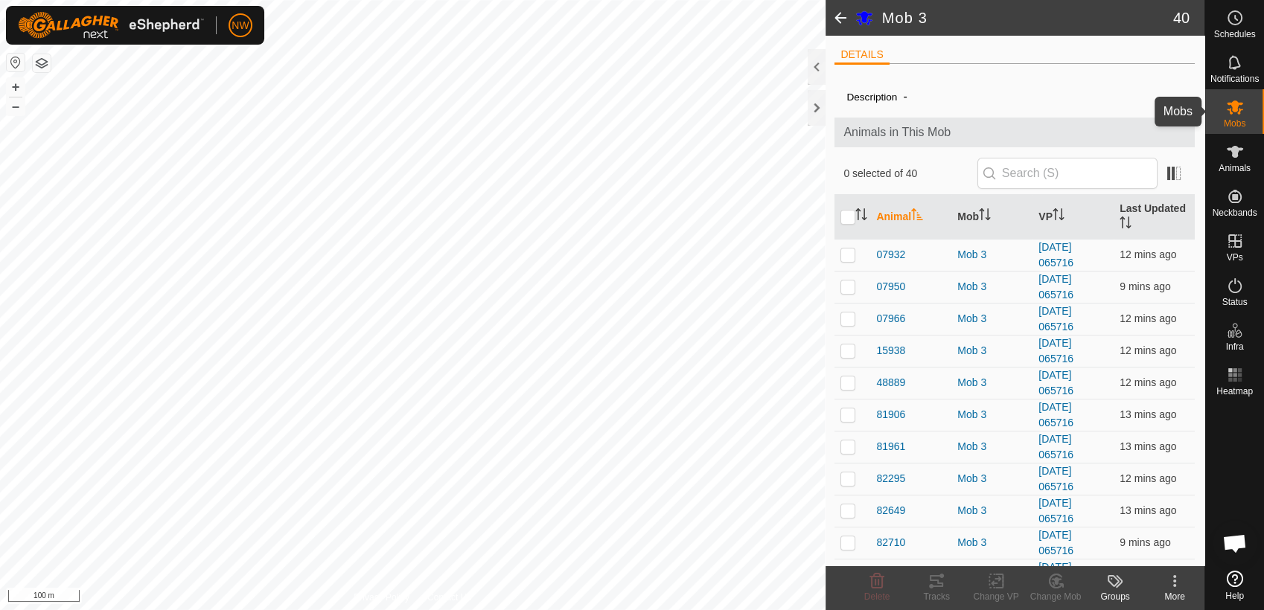
click at [1238, 109] on icon at bounding box center [1235, 107] width 18 height 18
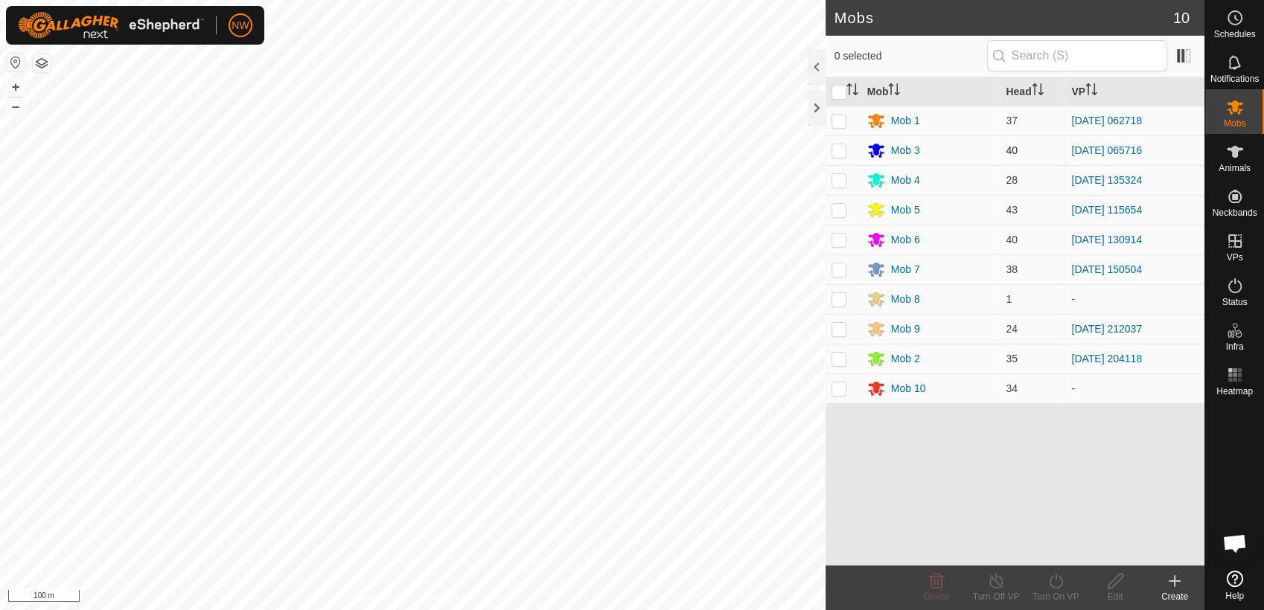
click at [840, 150] on p-checkbox at bounding box center [838, 150] width 15 height 12
checkbox input "true"
click at [997, 584] on line at bounding box center [996, 582] width 12 height 12
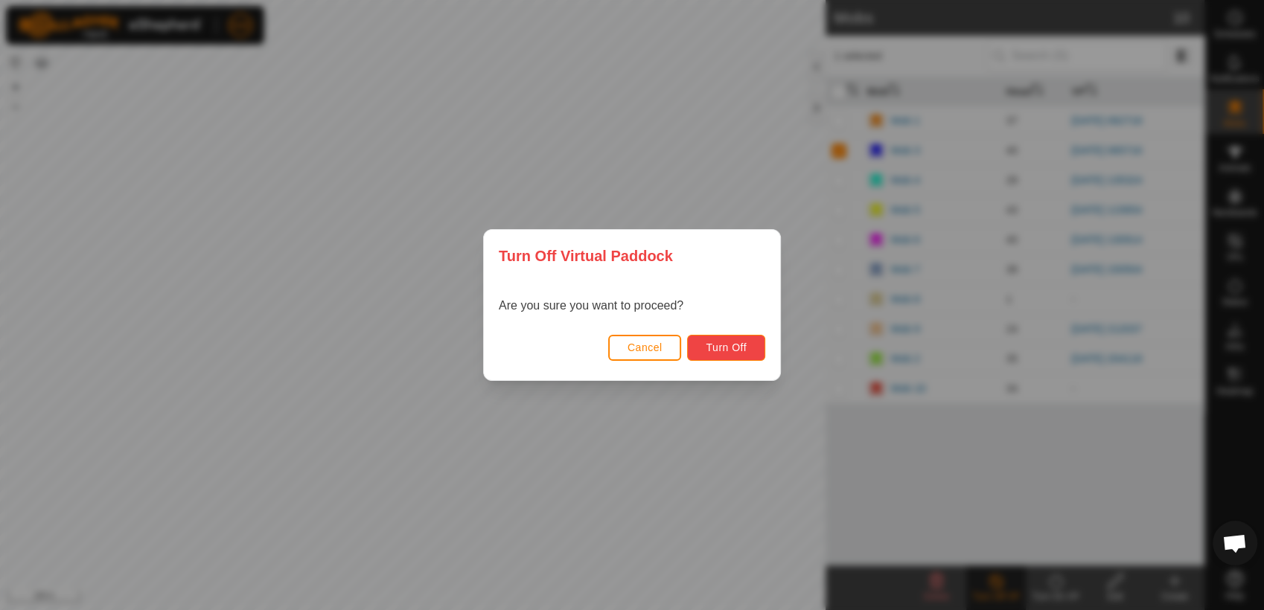
click at [719, 342] on span "Turn Off" at bounding box center [726, 348] width 41 height 12
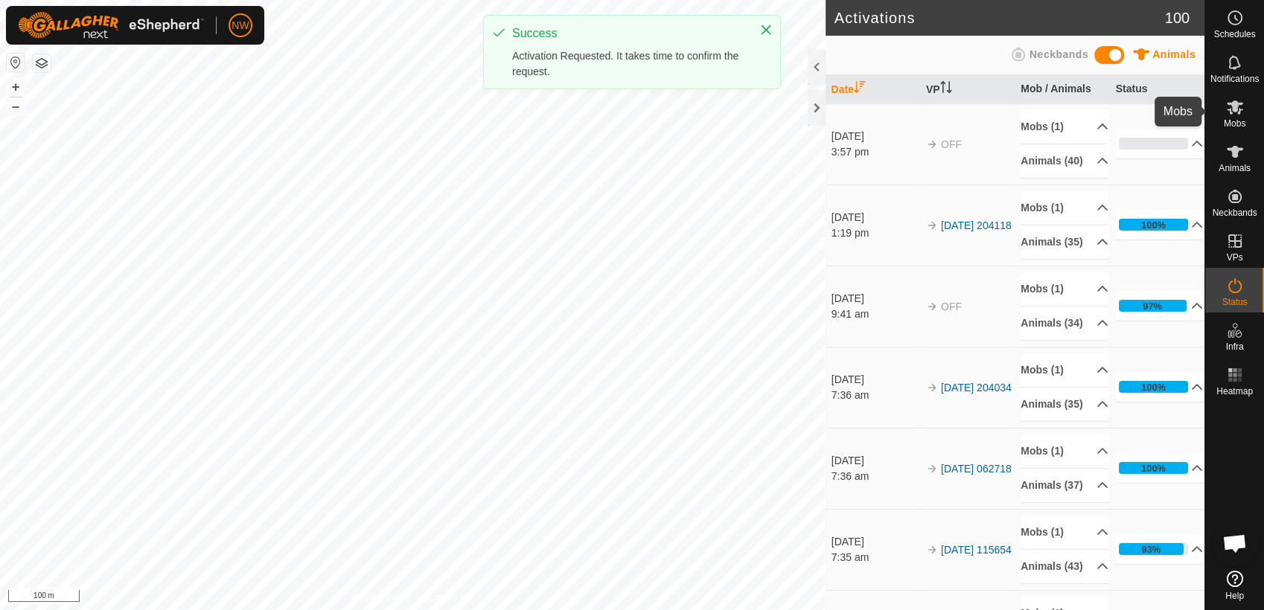
click at [1233, 104] on icon at bounding box center [1235, 107] width 16 height 14
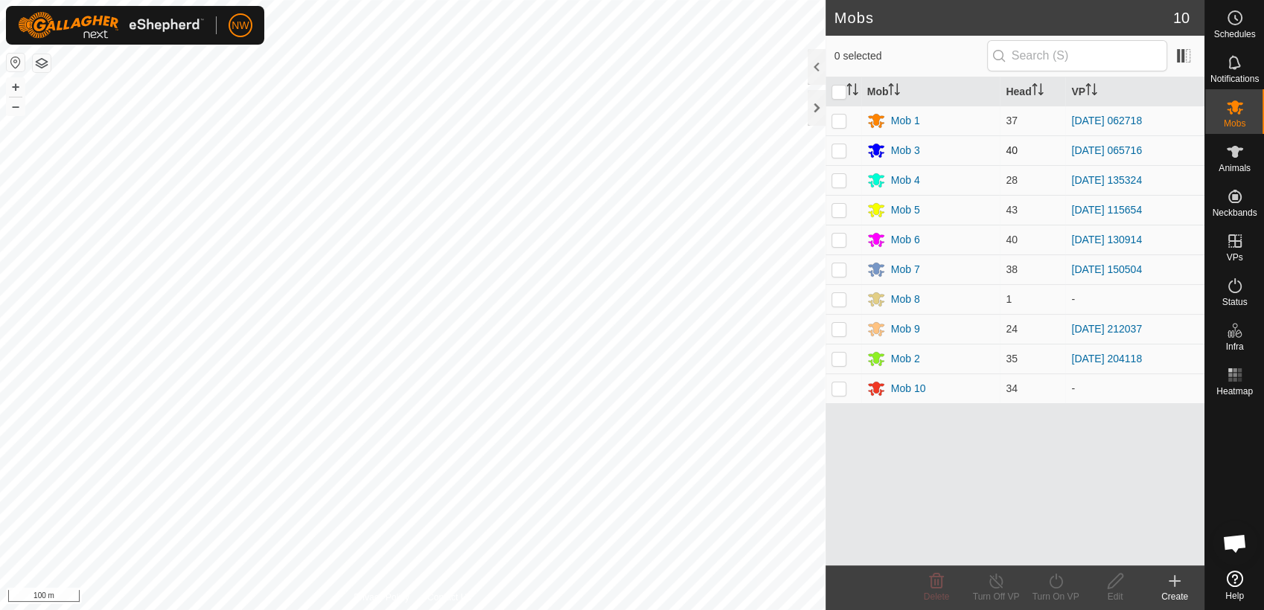
click at [841, 152] on p-checkbox at bounding box center [838, 150] width 15 height 12
checkbox input "true"
click at [1057, 585] on icon at bounding box center [1055, 581] width 19 height 18
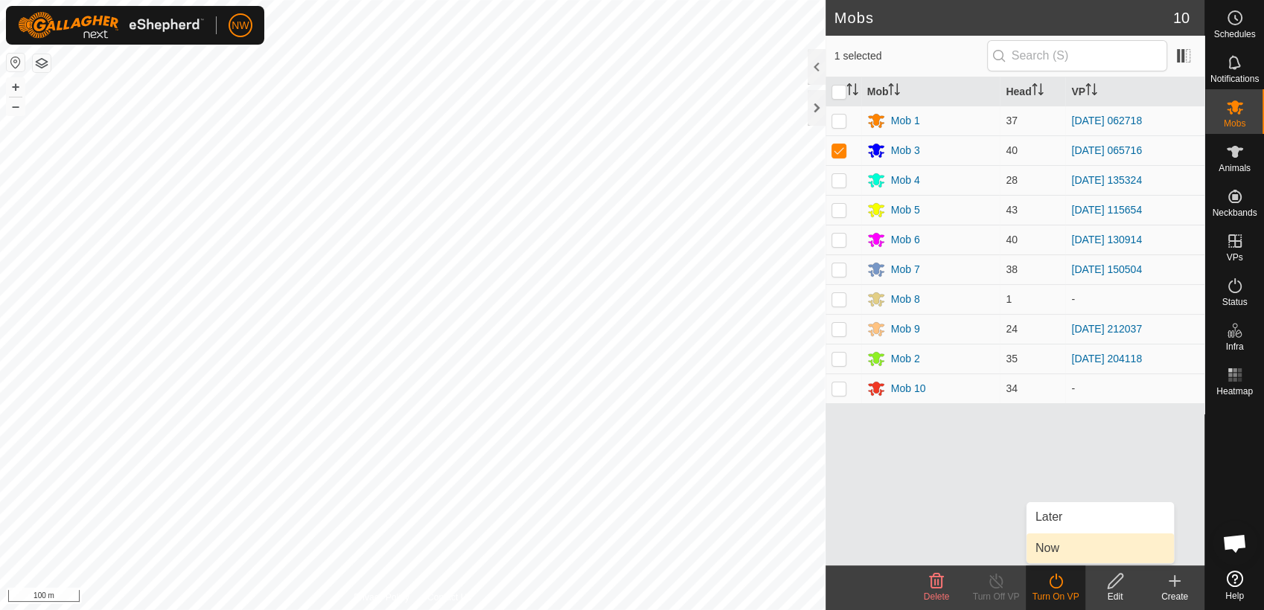
click at [1049, 545] on link "Now" at bounding box center [1099, 549] width 147 height 30
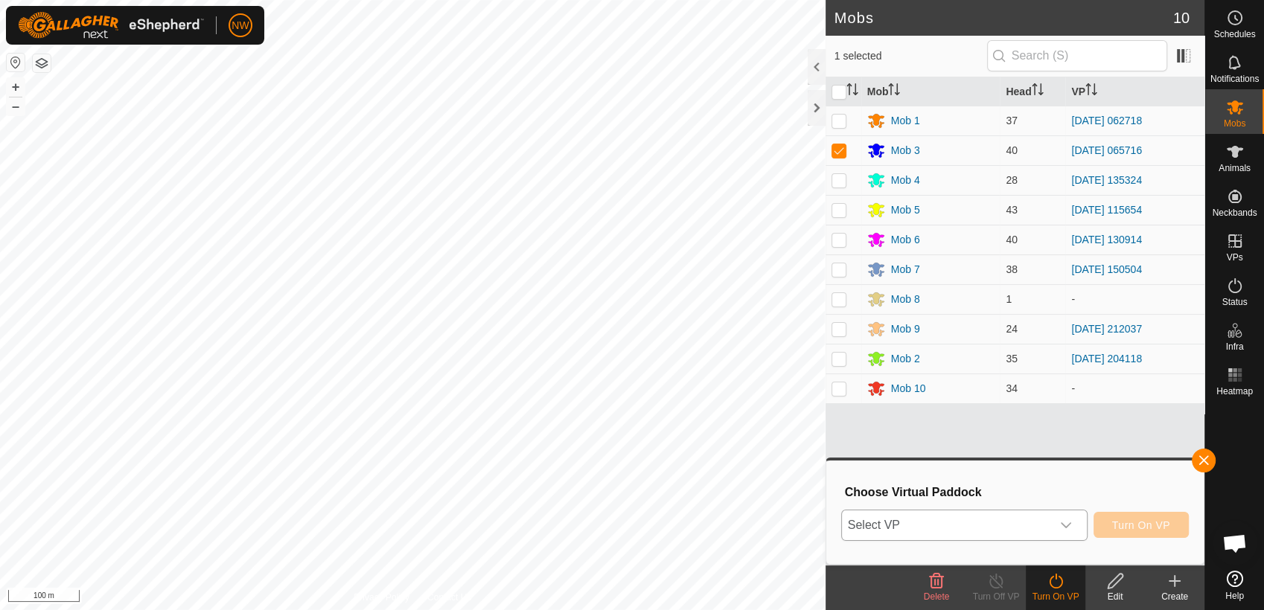
click at [1069, 523] on icon "dropdown trigger" at bounding box center [1066, 526] width 12 height 12
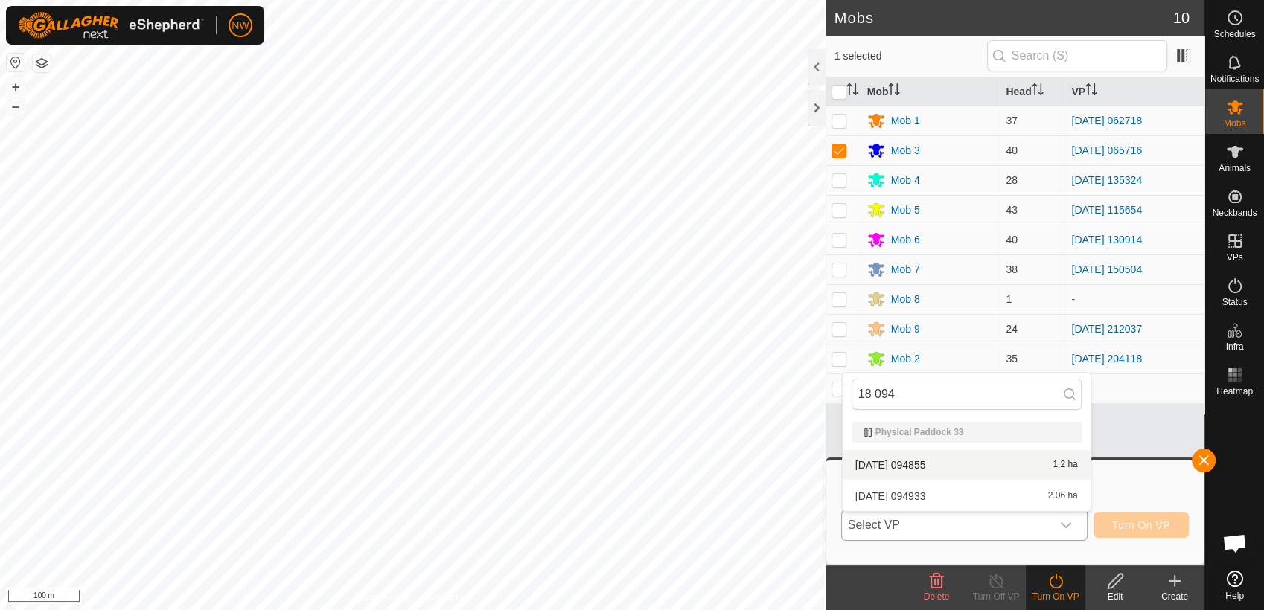
type input "18 094"
click at [924, 460] on li "[DATE] 094855 1.2 ha" at bounding box center [967, 465] width 248 height 30
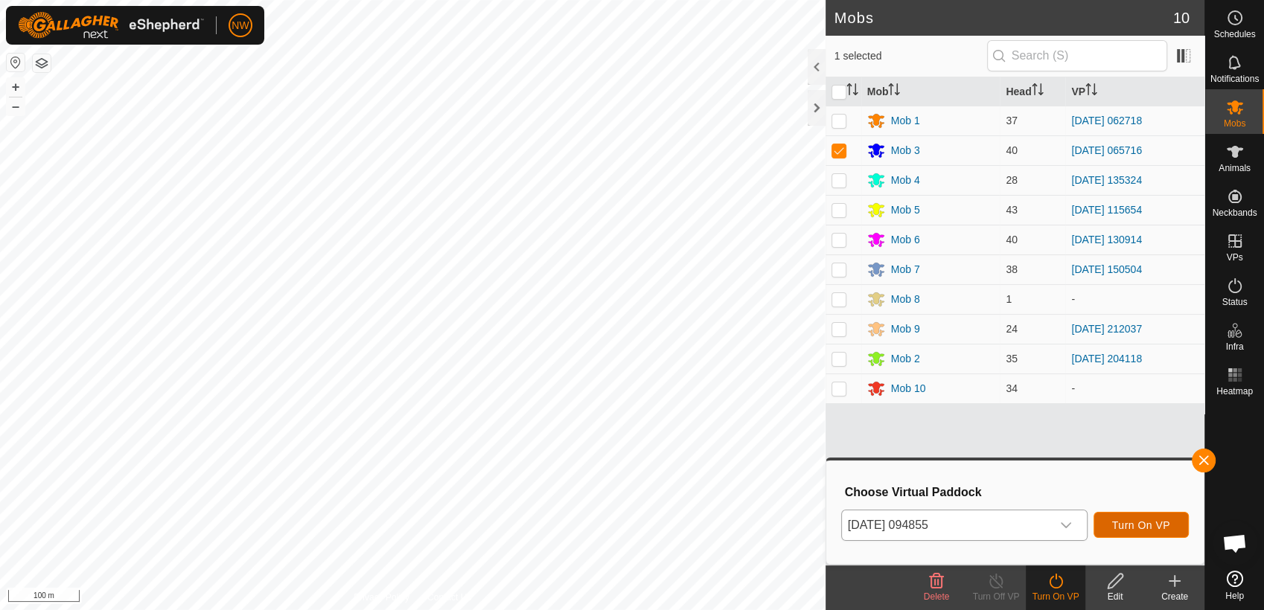
click at [1141, 523] on span "Turn On VP" at bounding box center [1141, 526] width 58 height 12
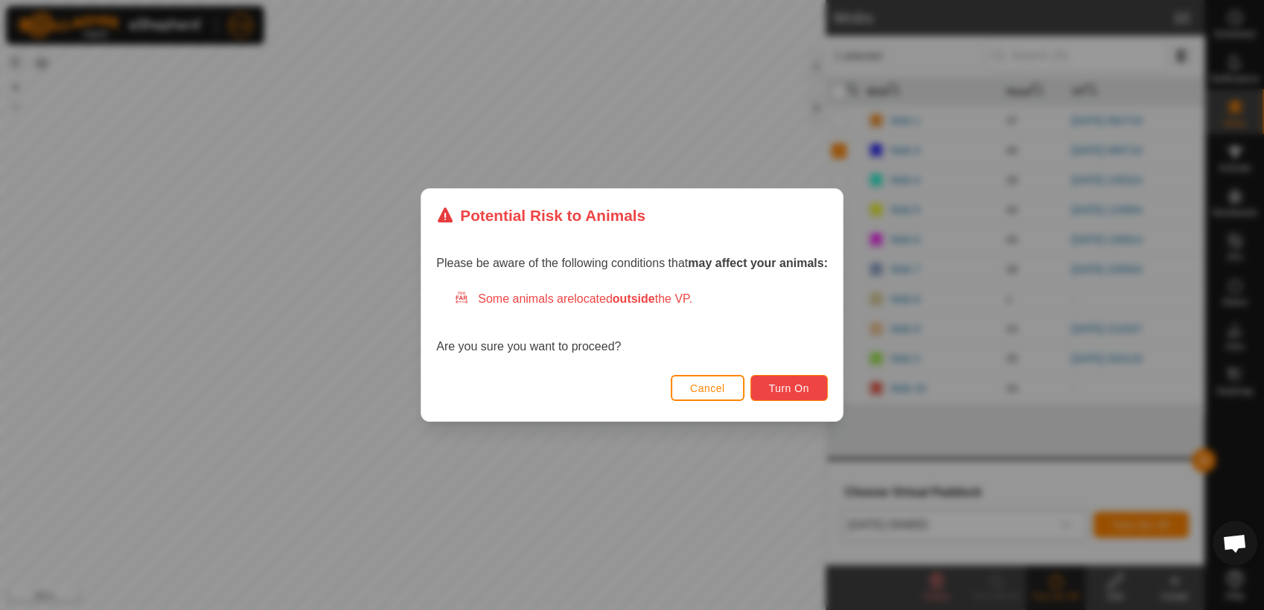
click at [796, 385] on span "Turn On" at bounding box center [789, 389] width 40 height 12
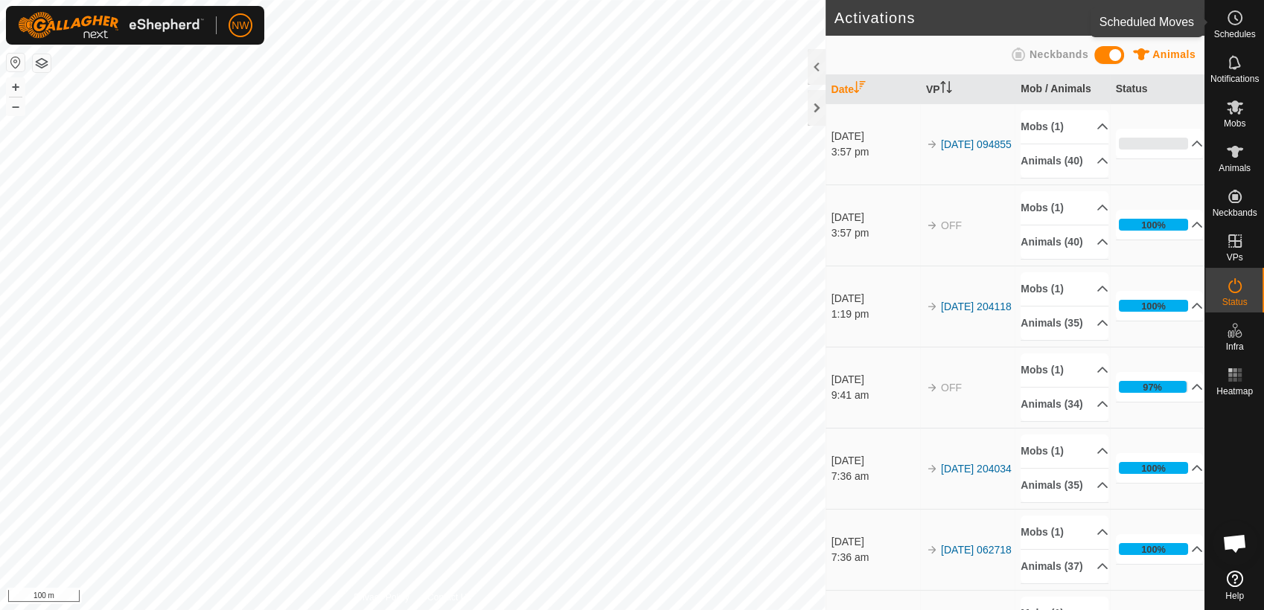
click at [1239, 18] on icon at bounding box center [1235, 18] width 18 height 18
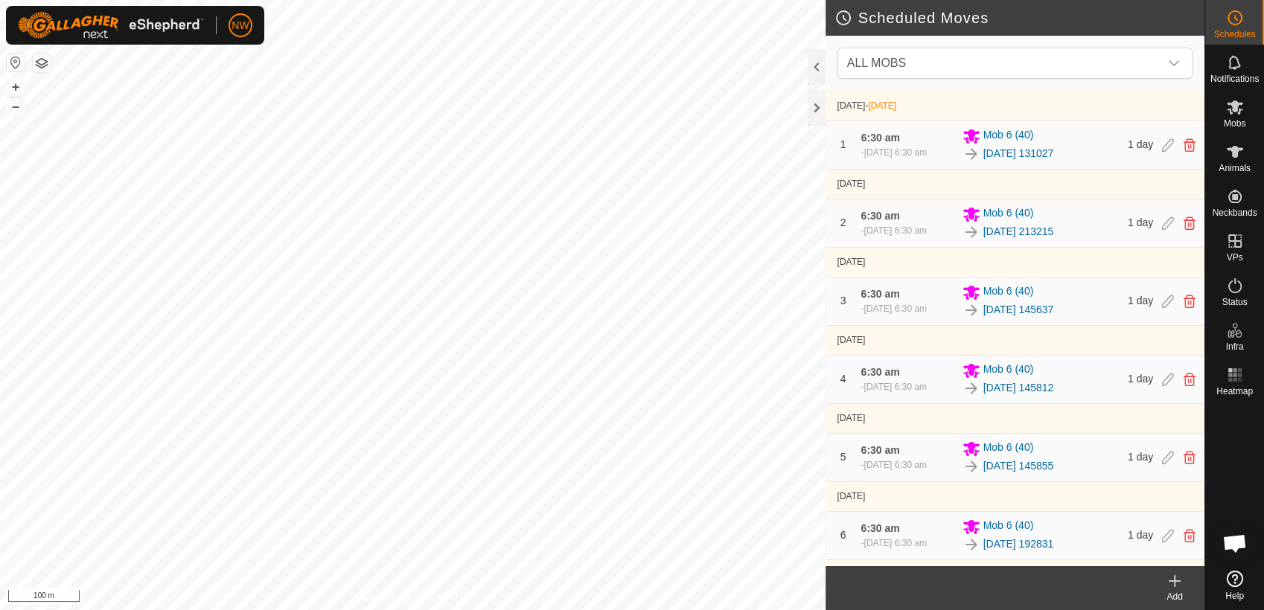
click at [1175, 584] on icon at bounding box center [1175, 581] width 0 height 10
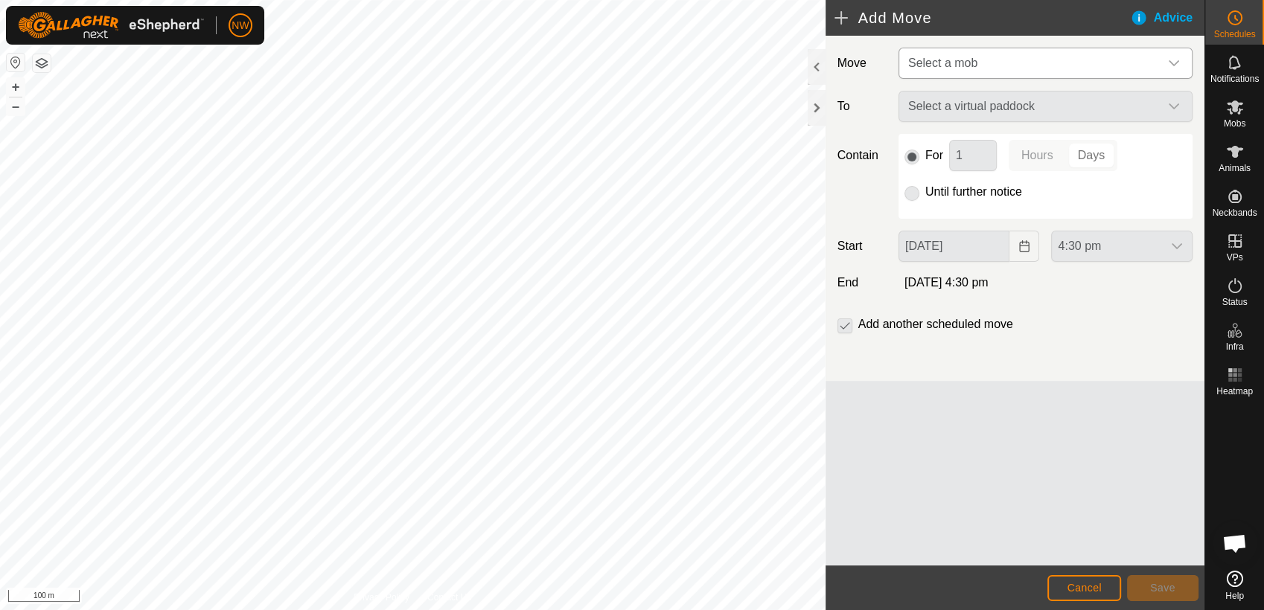
click at [1174, 55] on div "dropdown trigger" at bounding box center [1174, 63] width 30 height 30
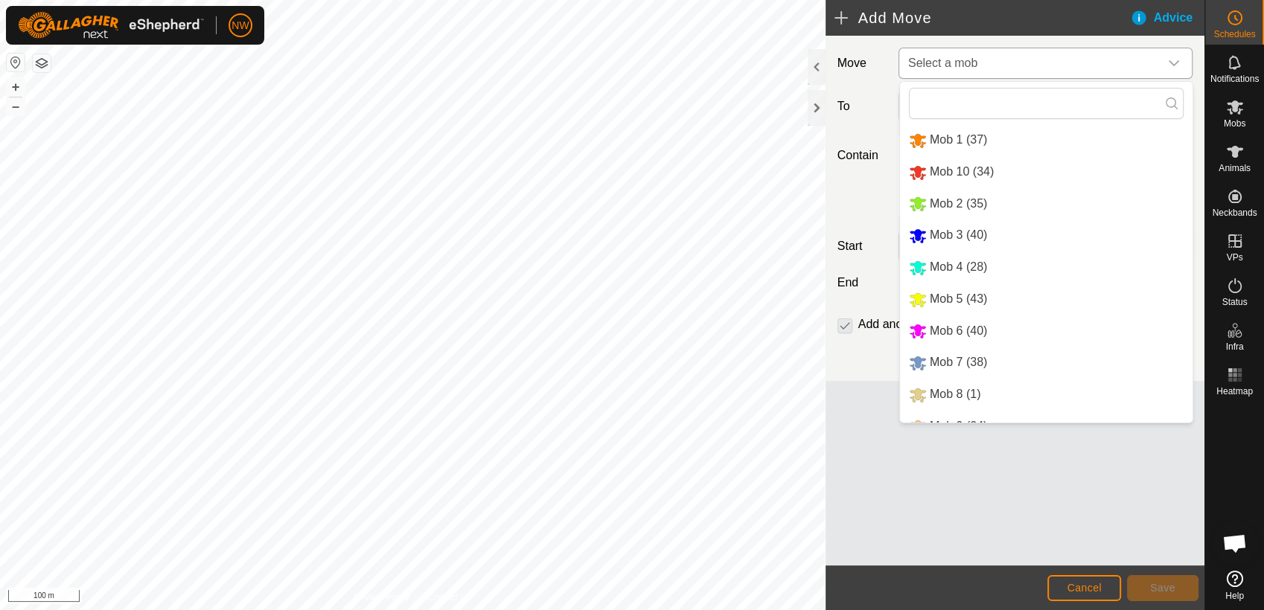
click at [948, 229] on li "Mob 3 (40)" at bounding box center [1046, 235] width 293 height 31
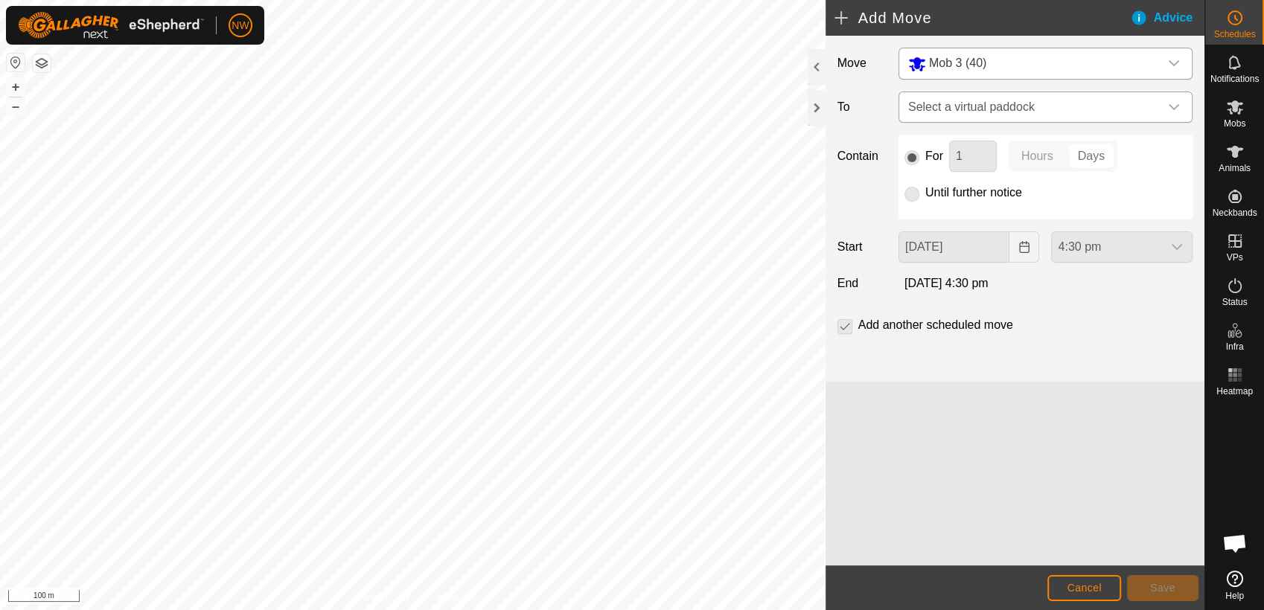
click at [1172, 105] on icon "dropdown trigger" at bounding box center [1174, 107] width 12 height 12
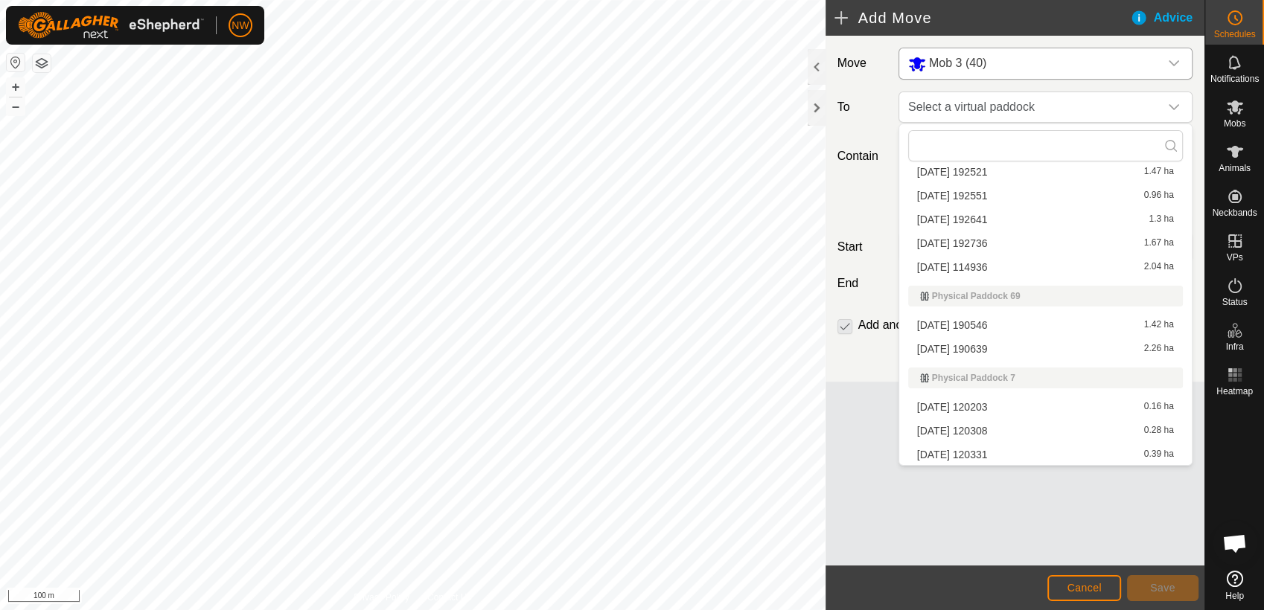
scroll to position [11163, 0]
